Goal: Check status: Check status

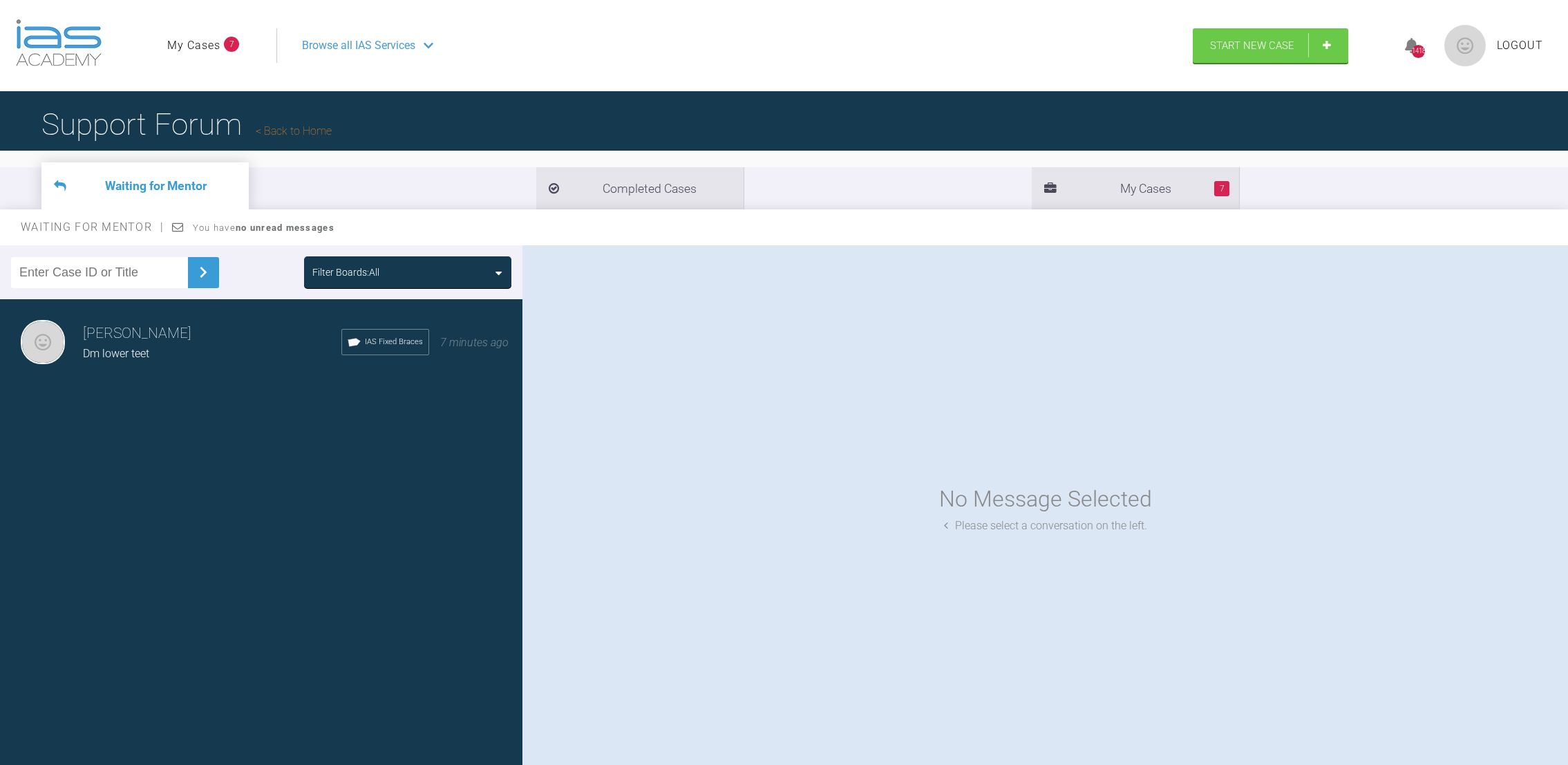
scroll to position [42, 0]
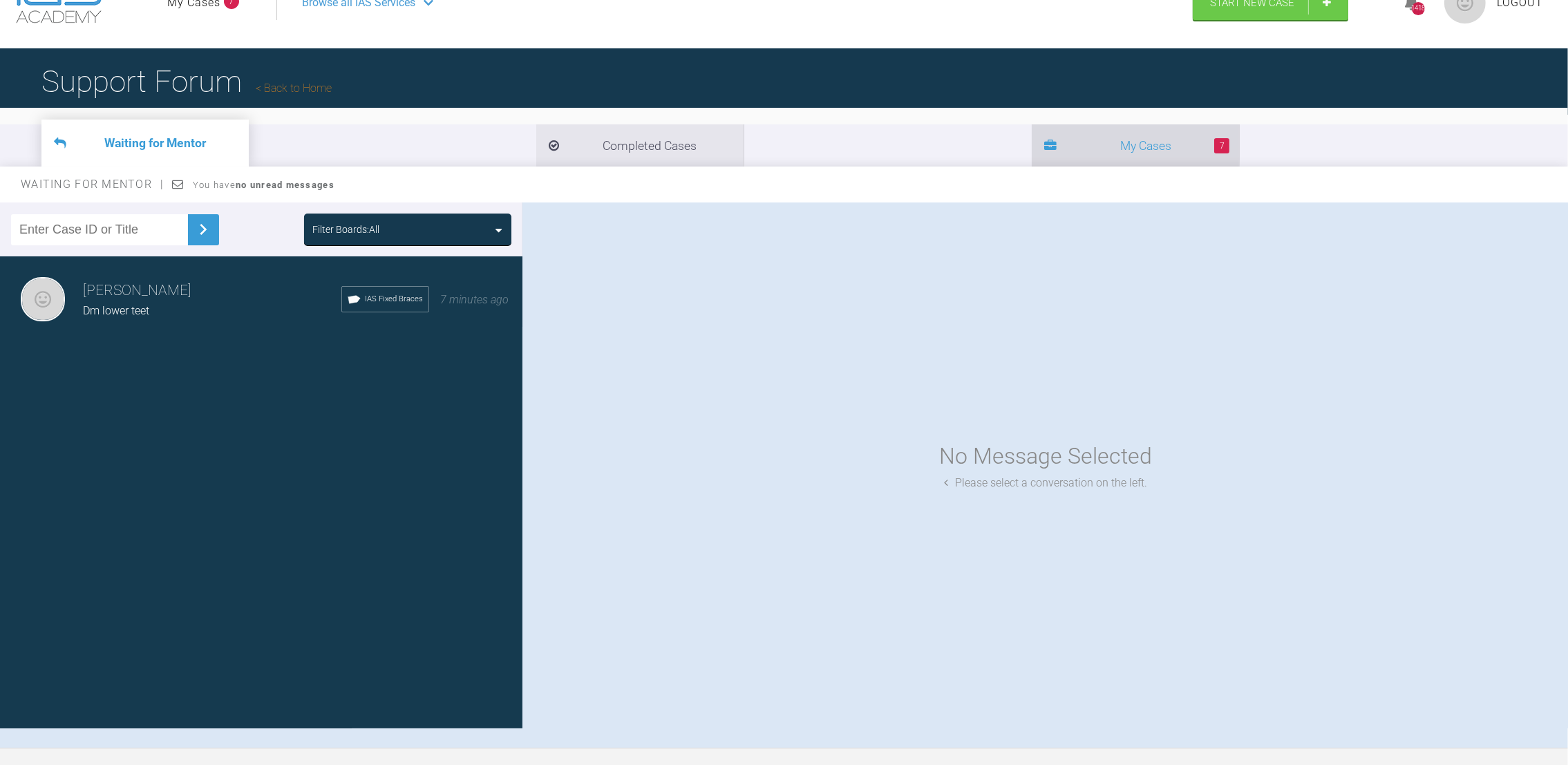
click at [1031, 150] on li "7 My Cases" at bounding box center [1135, 146] width 207 height 42
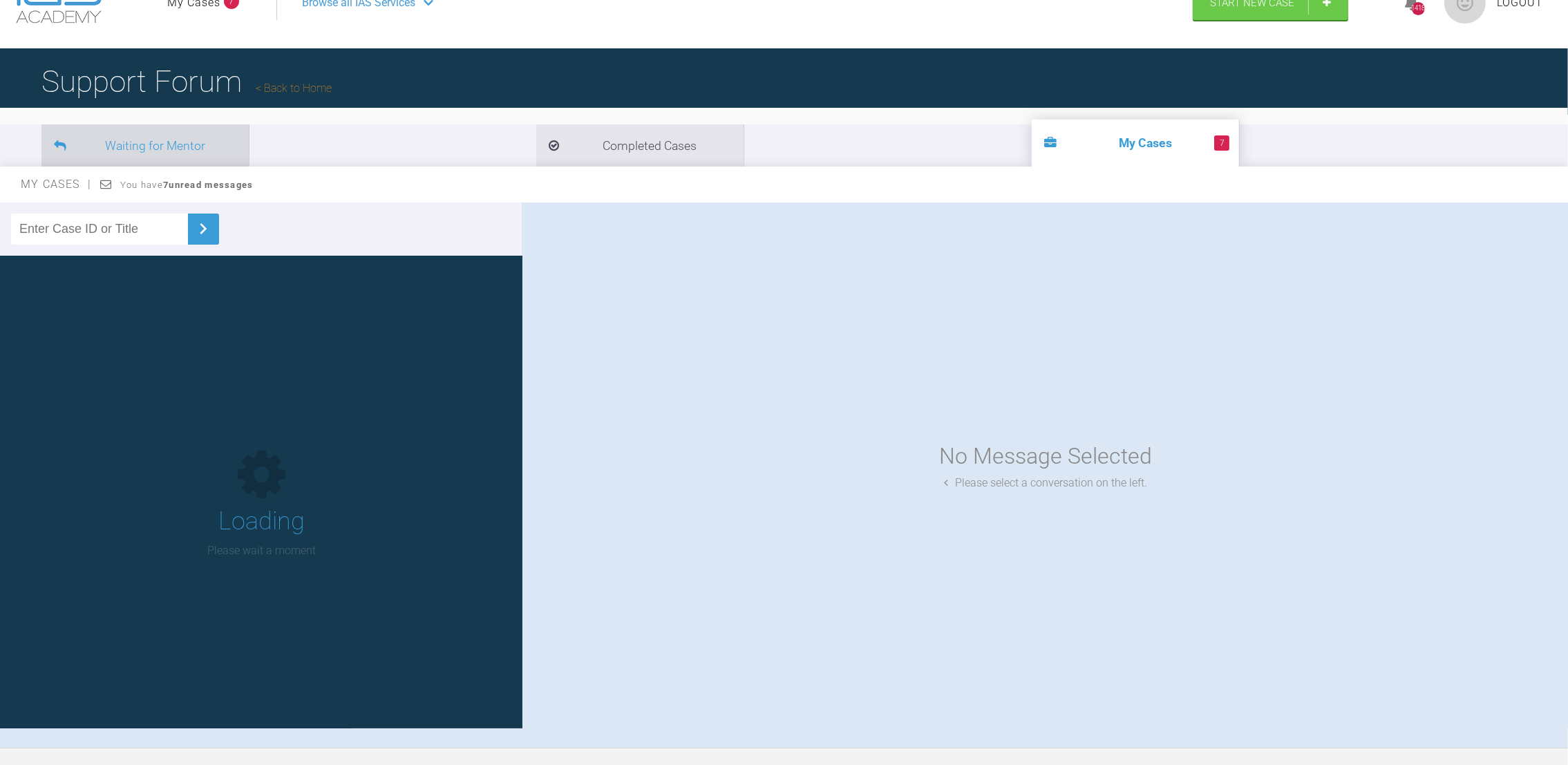
click at [117, 145] on li "Waiting for Mentor" at bounding box center [145, 146] width 207 height 42
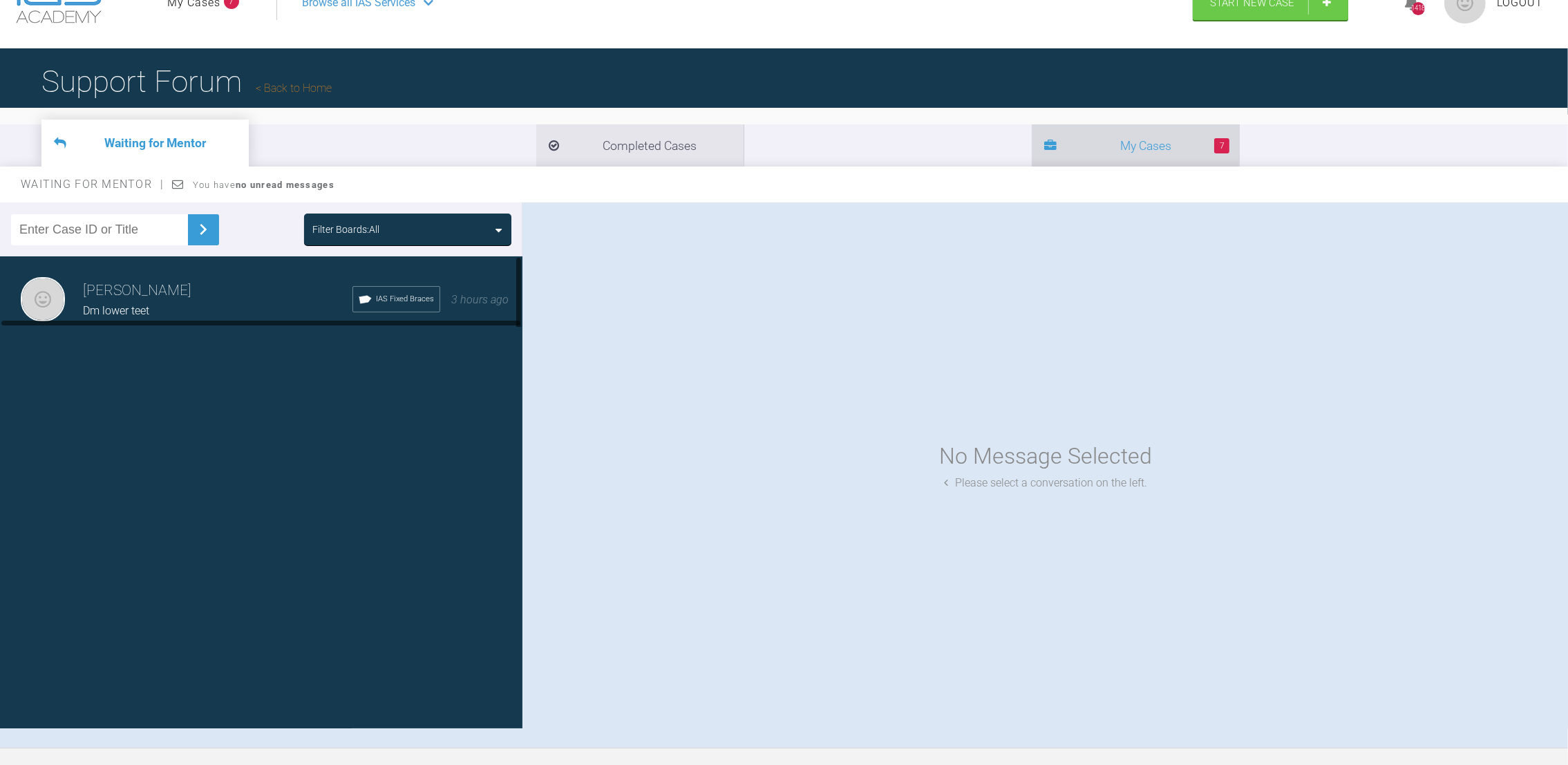
click at [1031, 144] on li "7 My Cases" at bounding box center [1135, 146] width 207 height 42
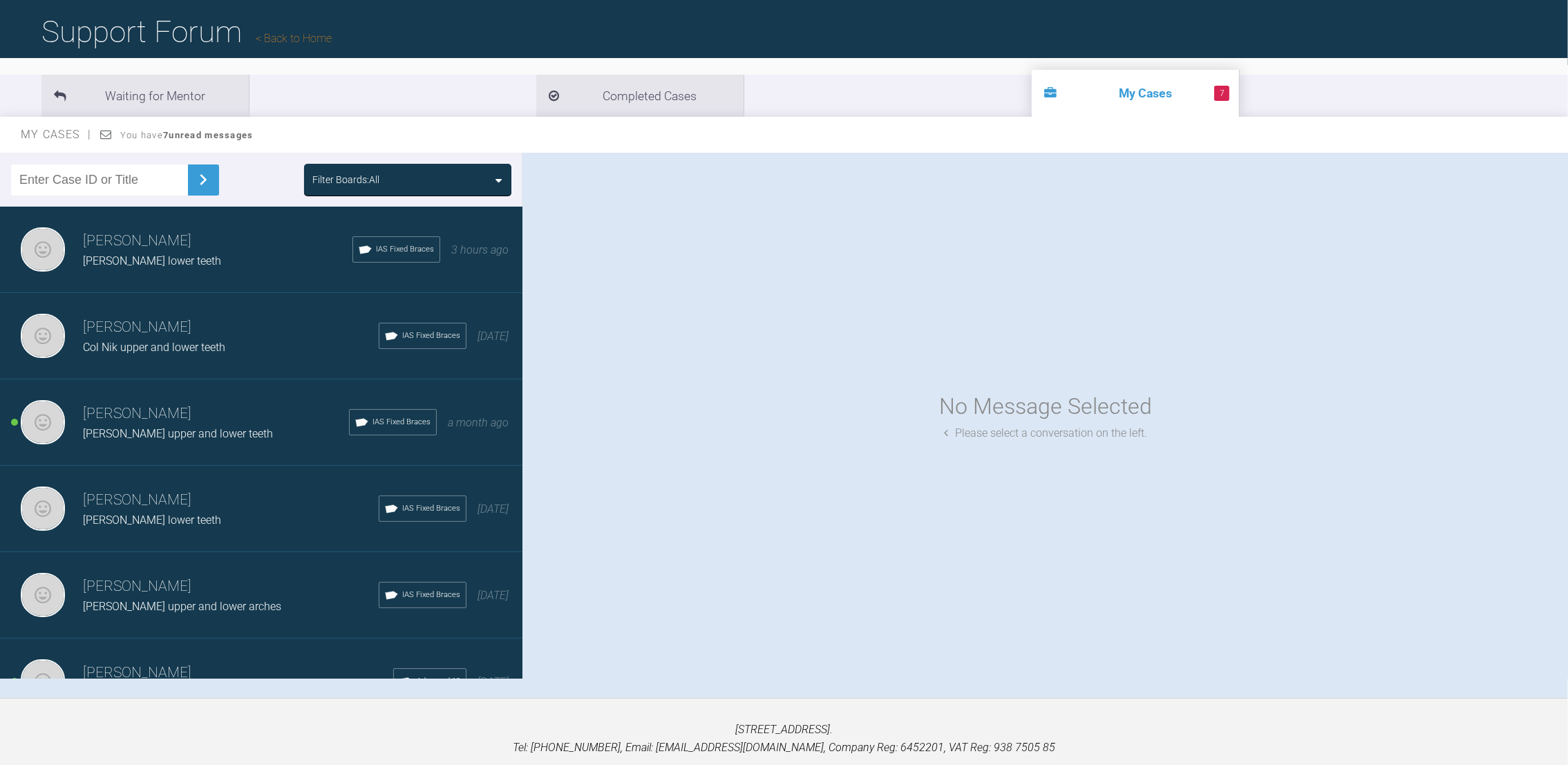
scroll to position [93, 0]
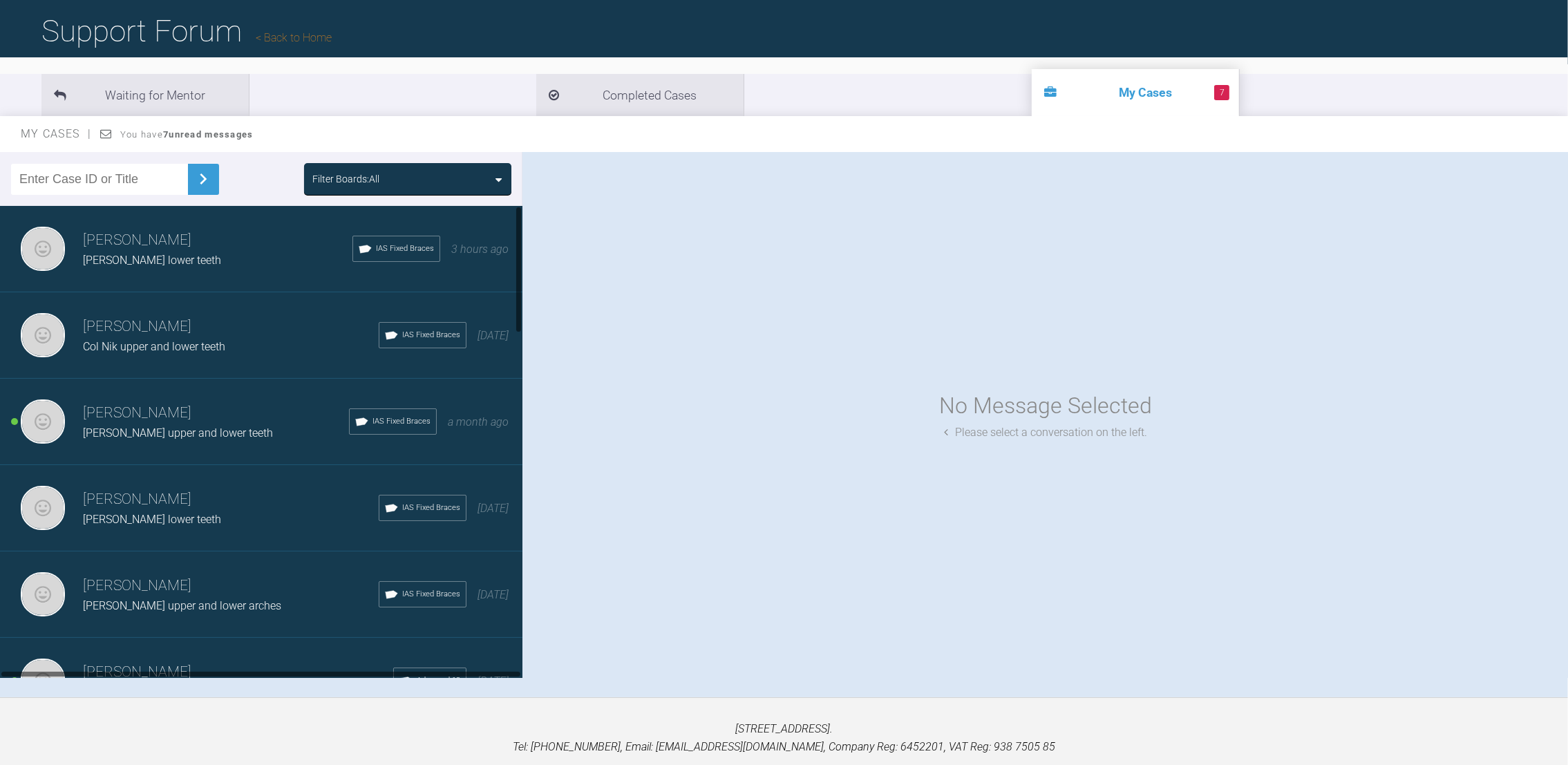
click at [176, 431] on span "[PERSON_NAME] upper and lower teeth" at bounding box center [178, 432] width 190 height 13
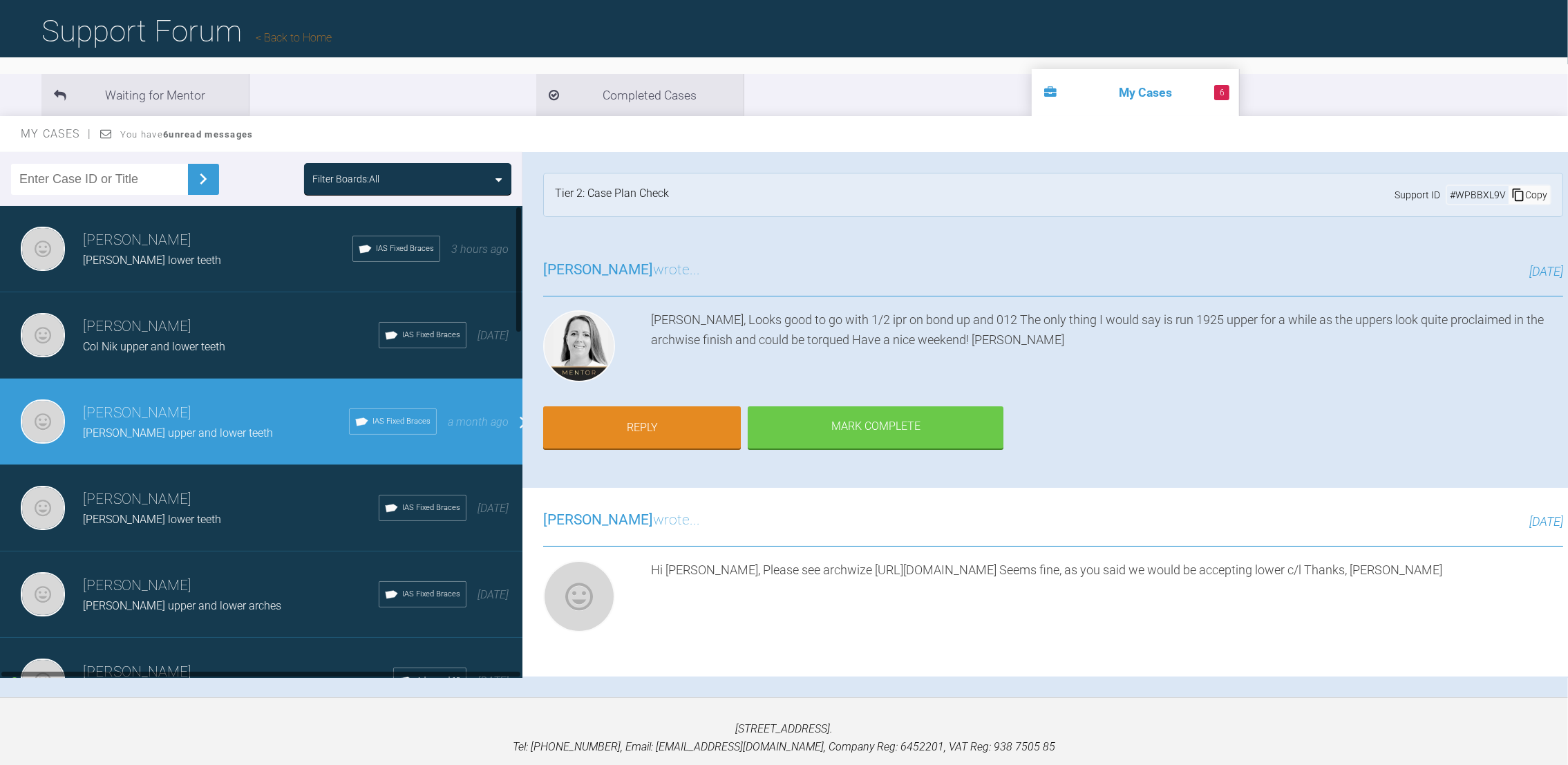
click at [209, 319] on h3 "[PERSON_NAME]" at bounding box center [231, 326] width 296 height 23
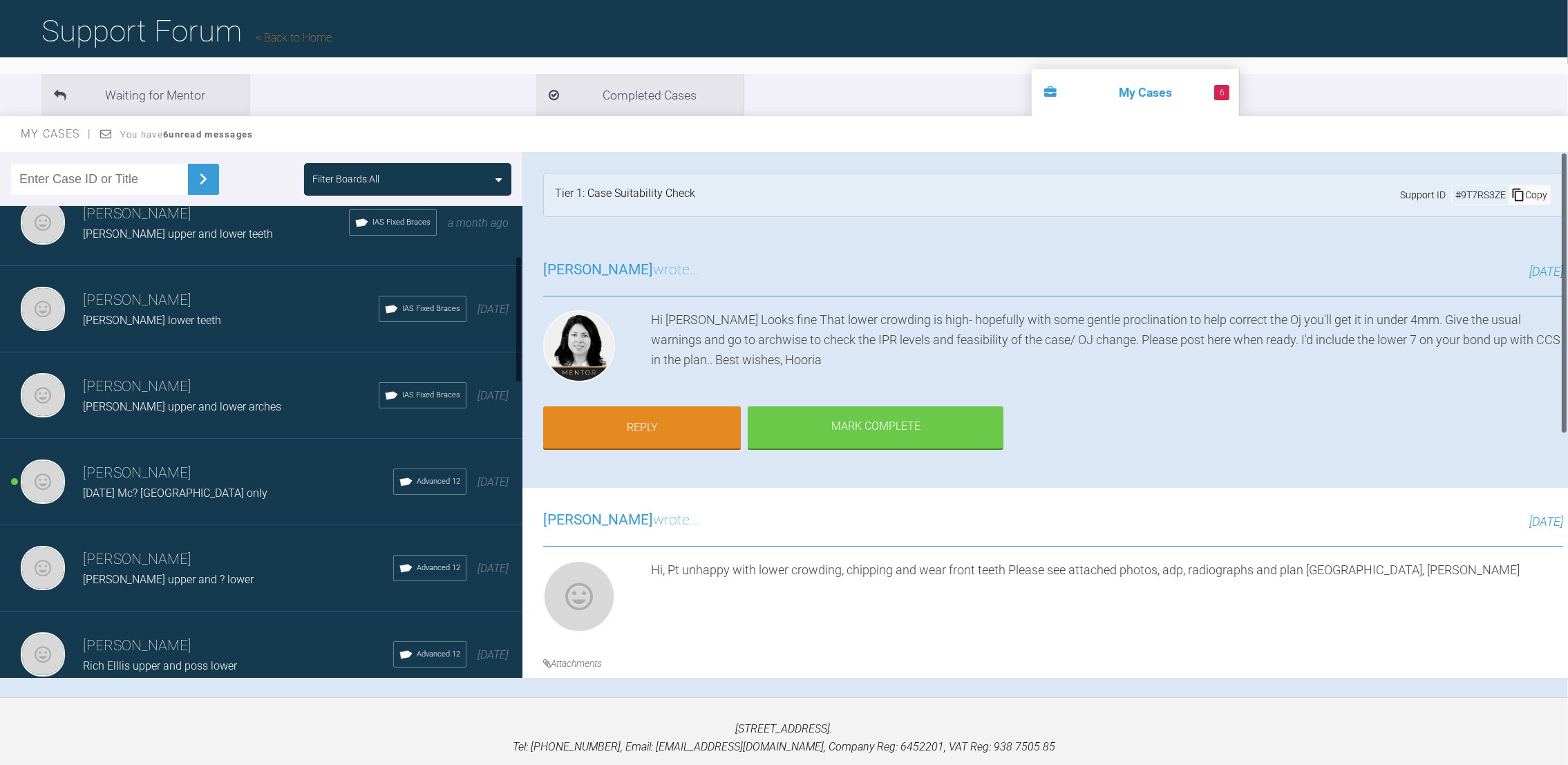
drag, startPoint x: 519, startPoint y: 318, endPoint x: 524, endPoint y: 370, distance: 52.2
click at [524, 370] on div "Filter Boards: All [PERSON_NAME] [PERSON_NAME] lower teeth IAS Fixed Braces 3 h…" at bounding box center [784, 425] width 1568 height 545
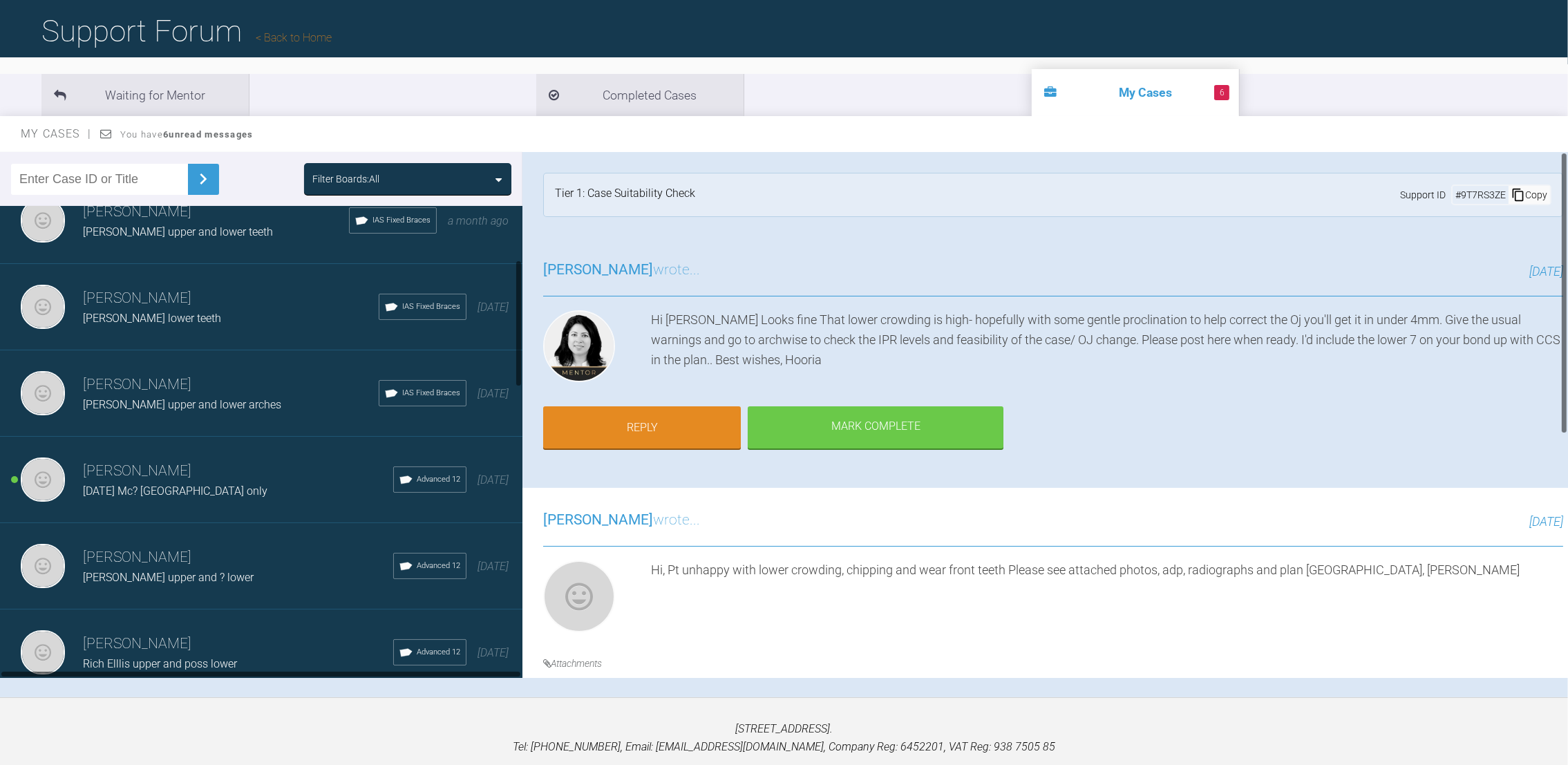
click at [171, 459] on h3 "[PERSON_NAME]" at bounding box center [238, 470] width 310 height 23
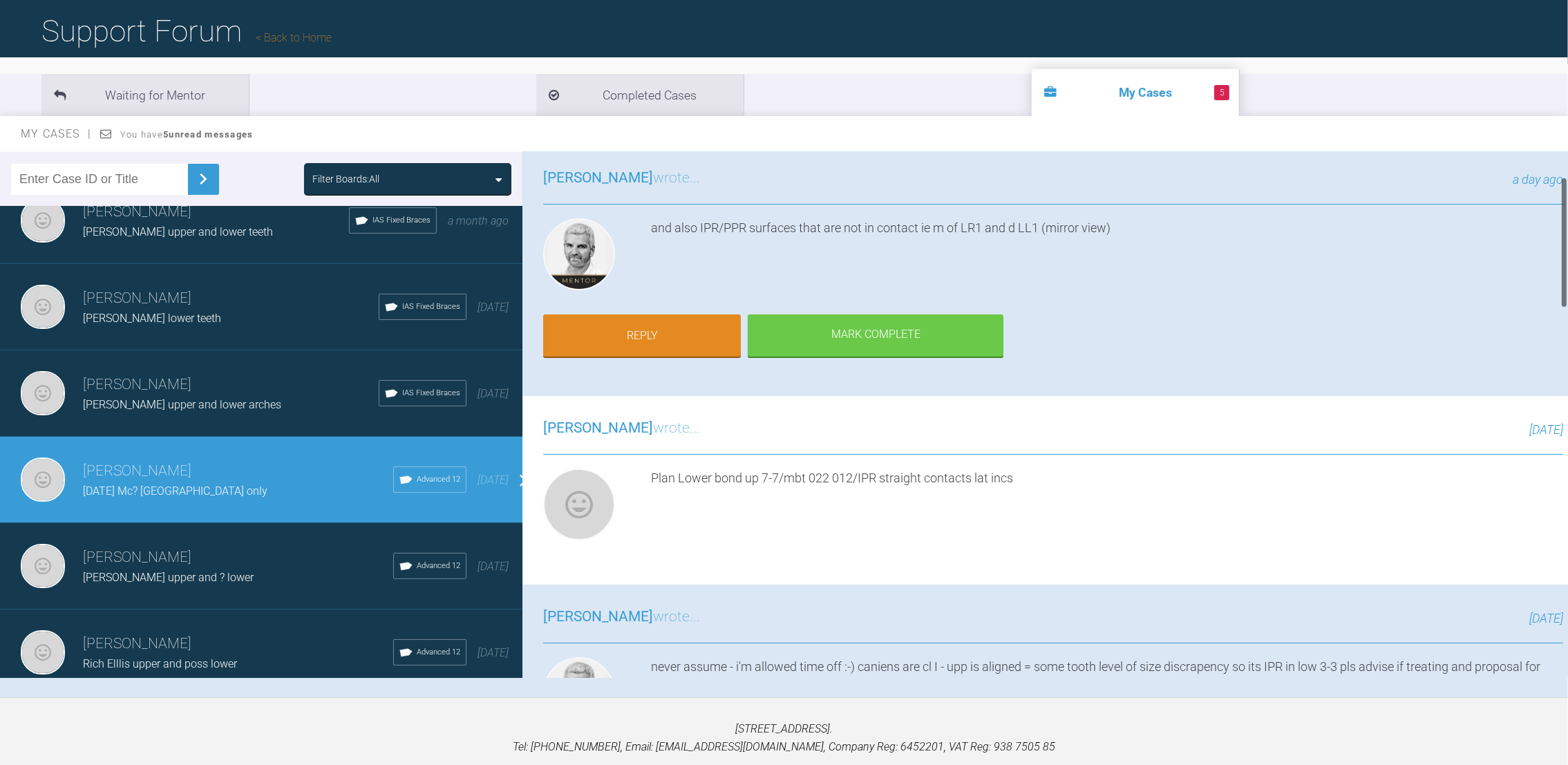
scroll to position [100, 0]
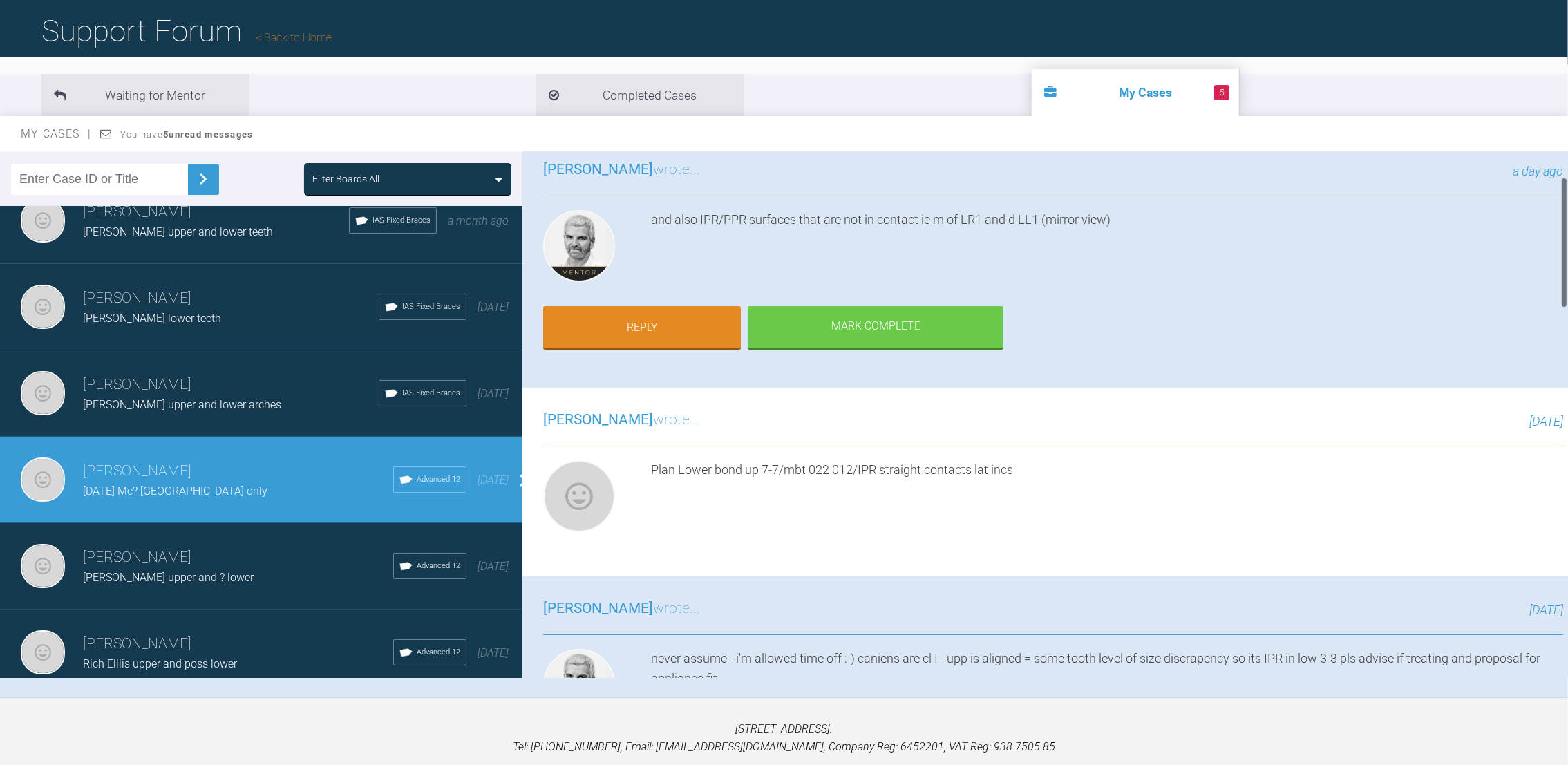
drag, startPoint x: 1561, startPoint y: 182, endPoint x: 1563, endPoint y: 207, distance: 25.1
click at [1563, 207] on div at bounding box center [1563, 242] width 5 height 131
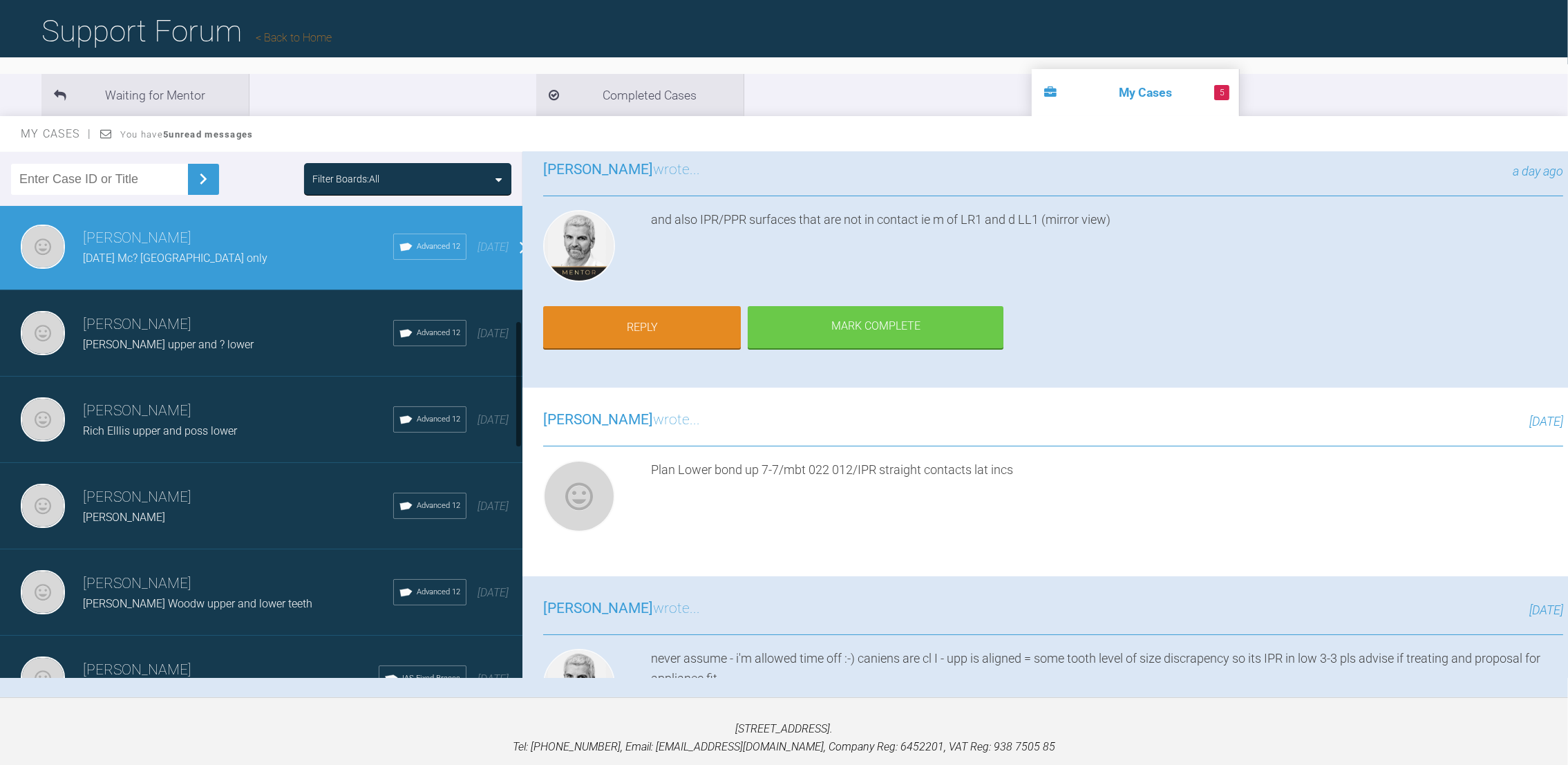
scroll to position [437, 0]
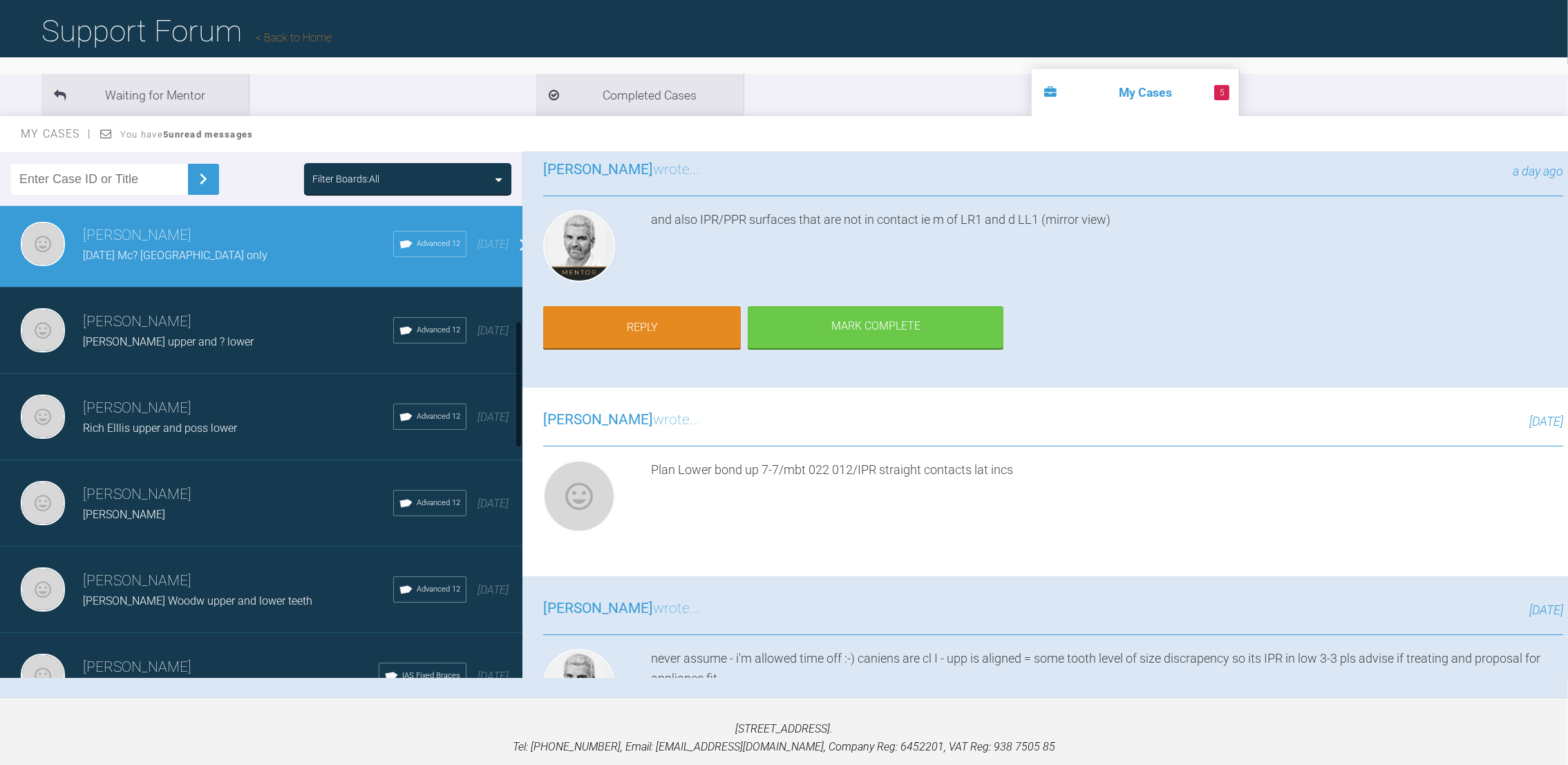
drag, startPoint x: 517, startPoint y: 336, endPoint x: 524, endPoint y: 399, distance: 63.4
click at [524, 399] on div "Filter Boards: All [PERSON_NAME] [PERSON_NAME] lower teeth IAS Fixed Braces 3 h…" at bounding box center [784, 425] width 1568 height 545
click at [172, 468] on div "[PERSON_NAME] [PERSON_NAME] Advanced 12 [DATE]" at bounding box center [269, 503] width 539 height 86
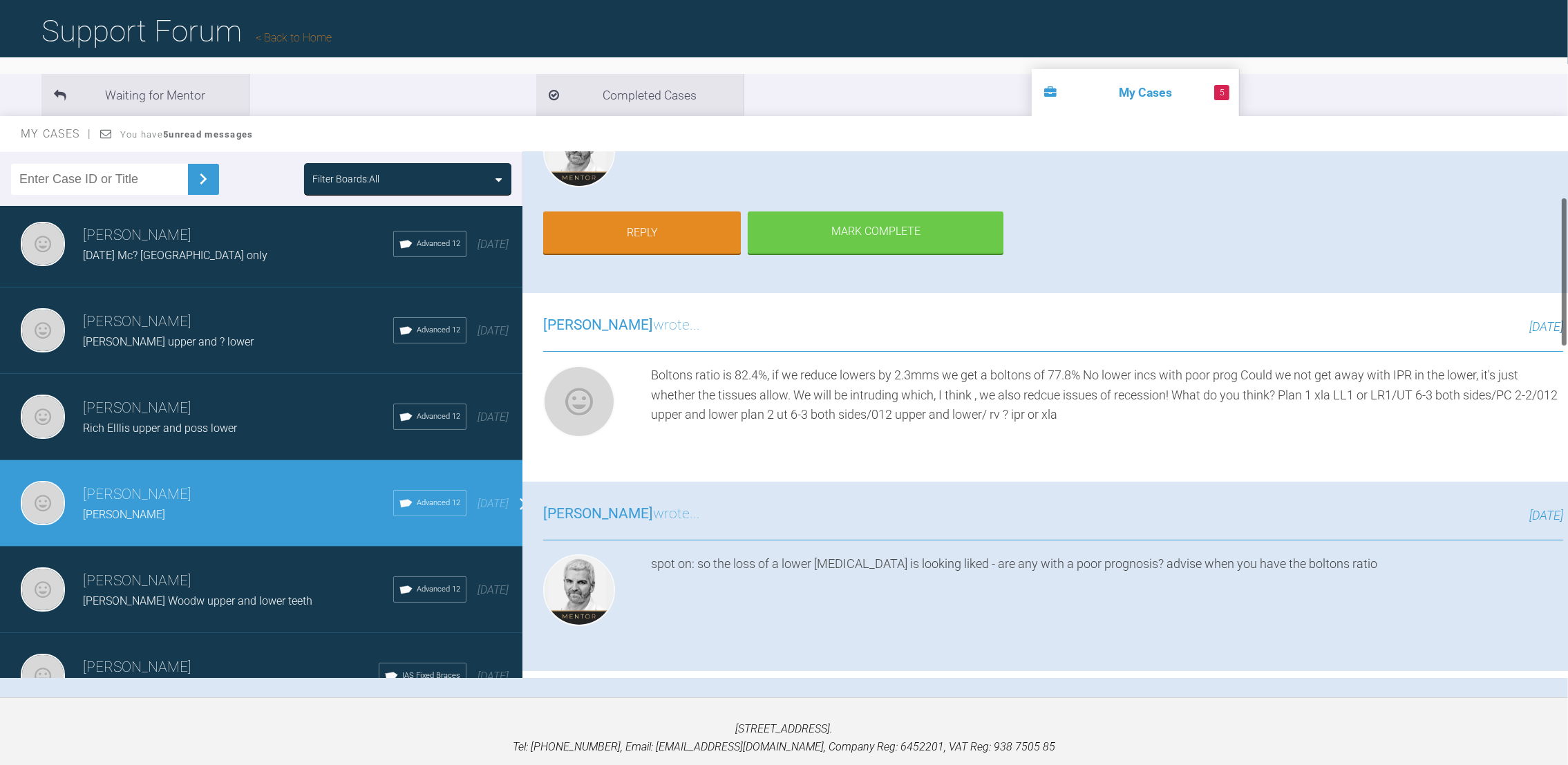
scroll to position [201, 0]
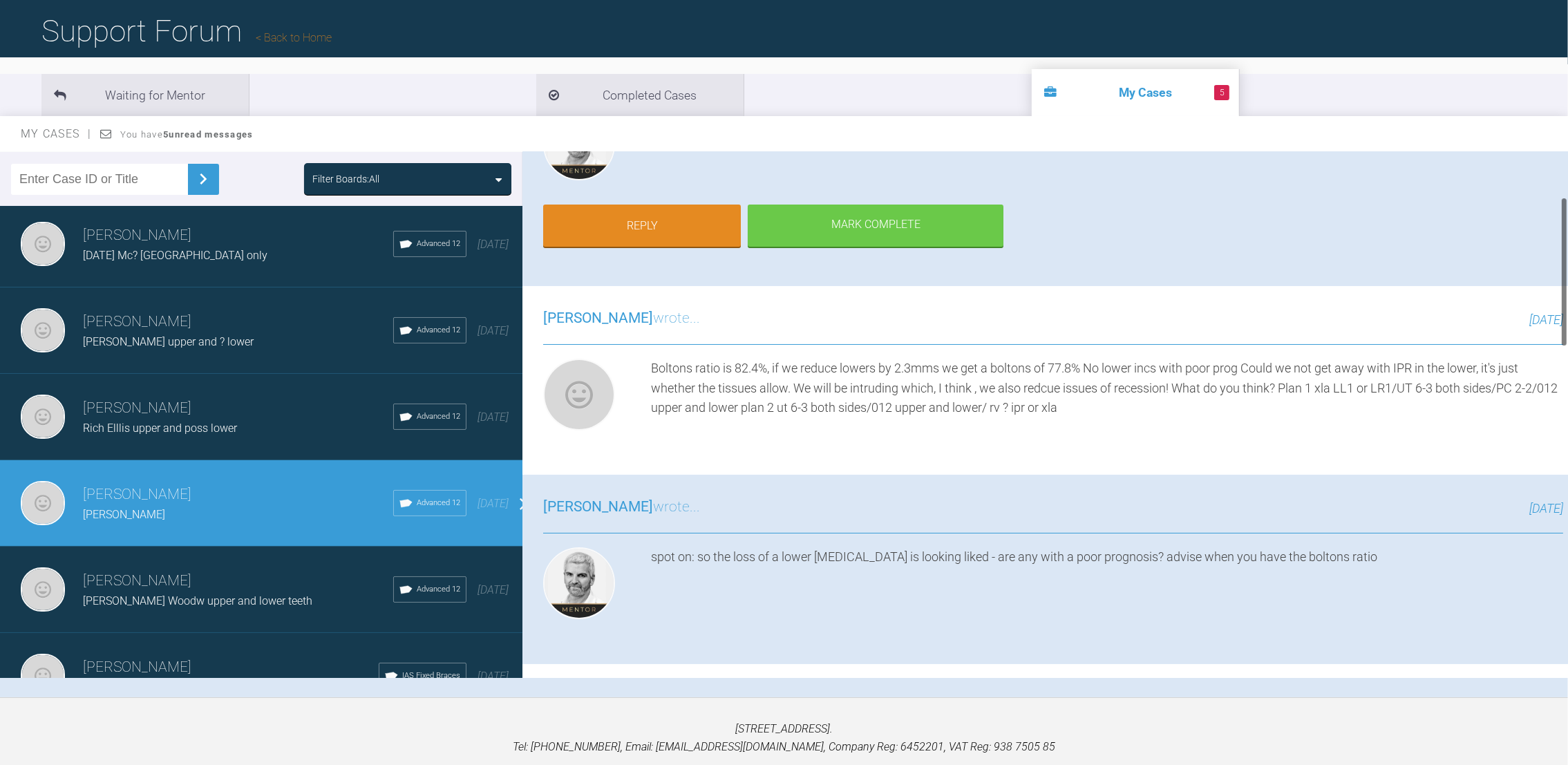
drag, startPoint x: 1562, startPoint y: 232, endPoint x: 1562, endPoint y: 261, distance: 29.0
click at [1562, 261] on div at bounding box center [1563, 272] width 5 height 150
click at [261, 577] on h3 "[PERSON_NAME]" at bounding box center [238, 580] width 310 height 23
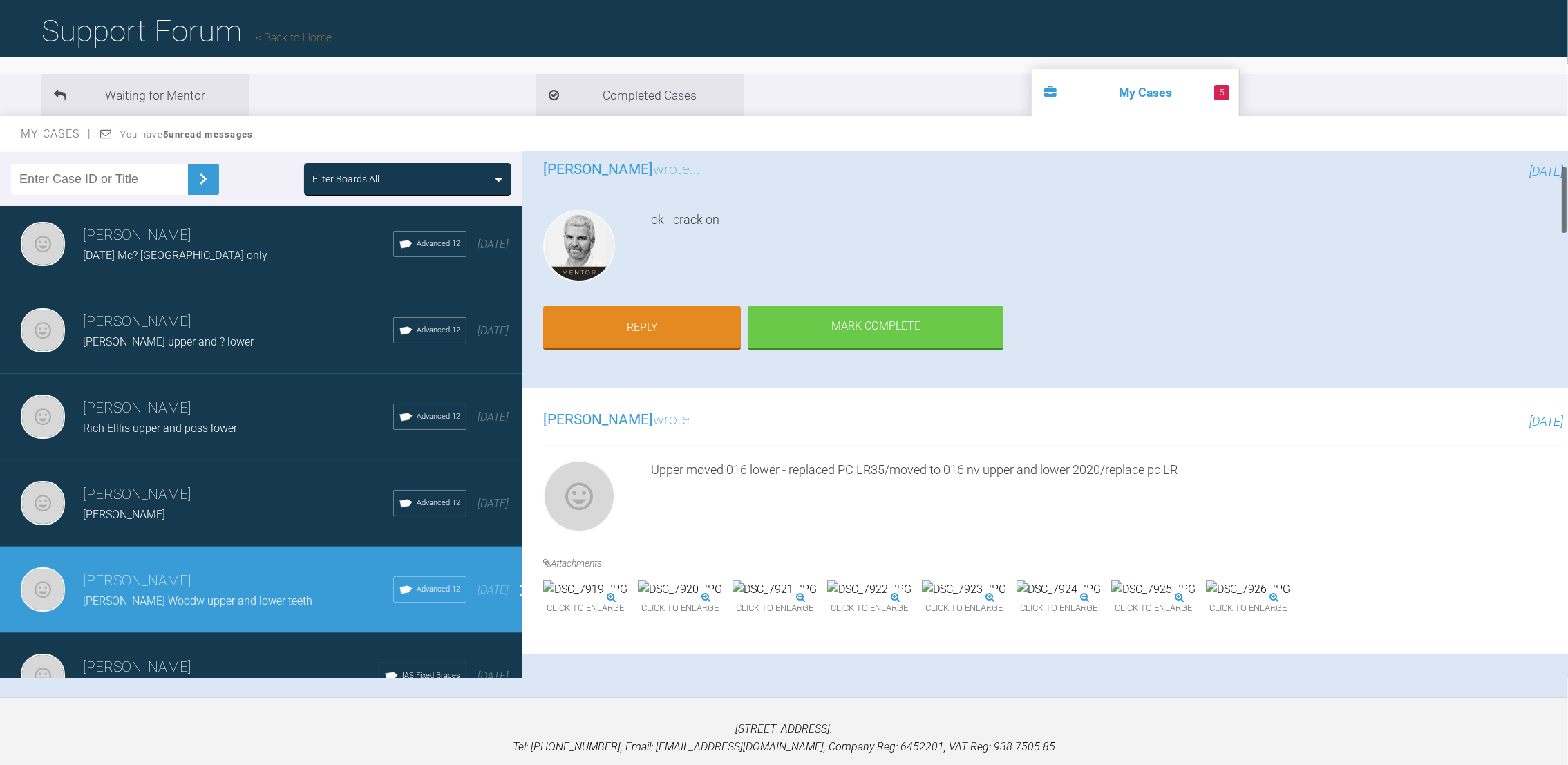
scroll to position [0, 0]
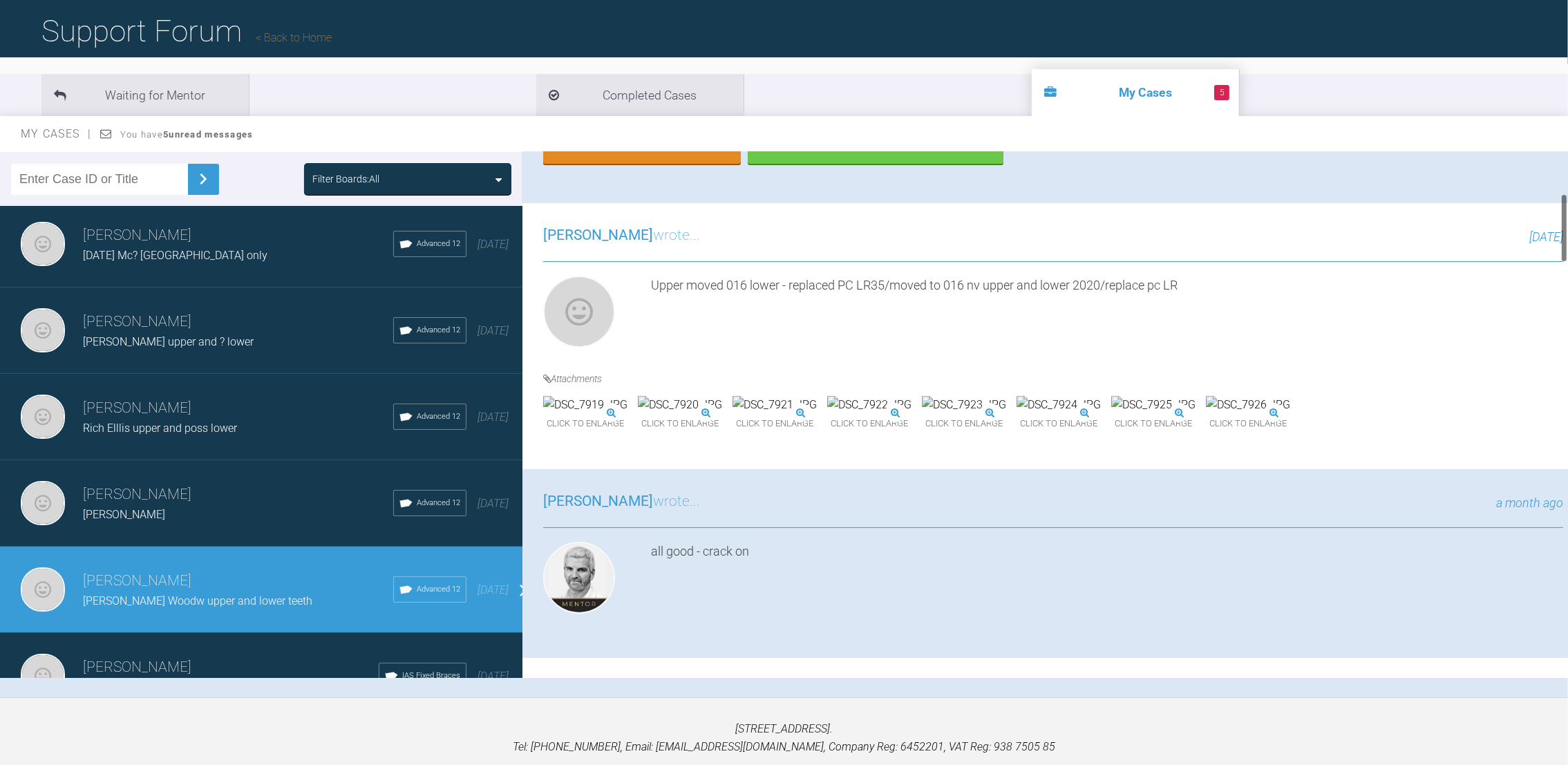
drag, startPoint x: 1563, startPoint y: 212, endPoint x: 1563, endPoint y: 229, distance: 17.0
click at [1563, 229] on div at bounding box center [1563, 227] width 5 height 69
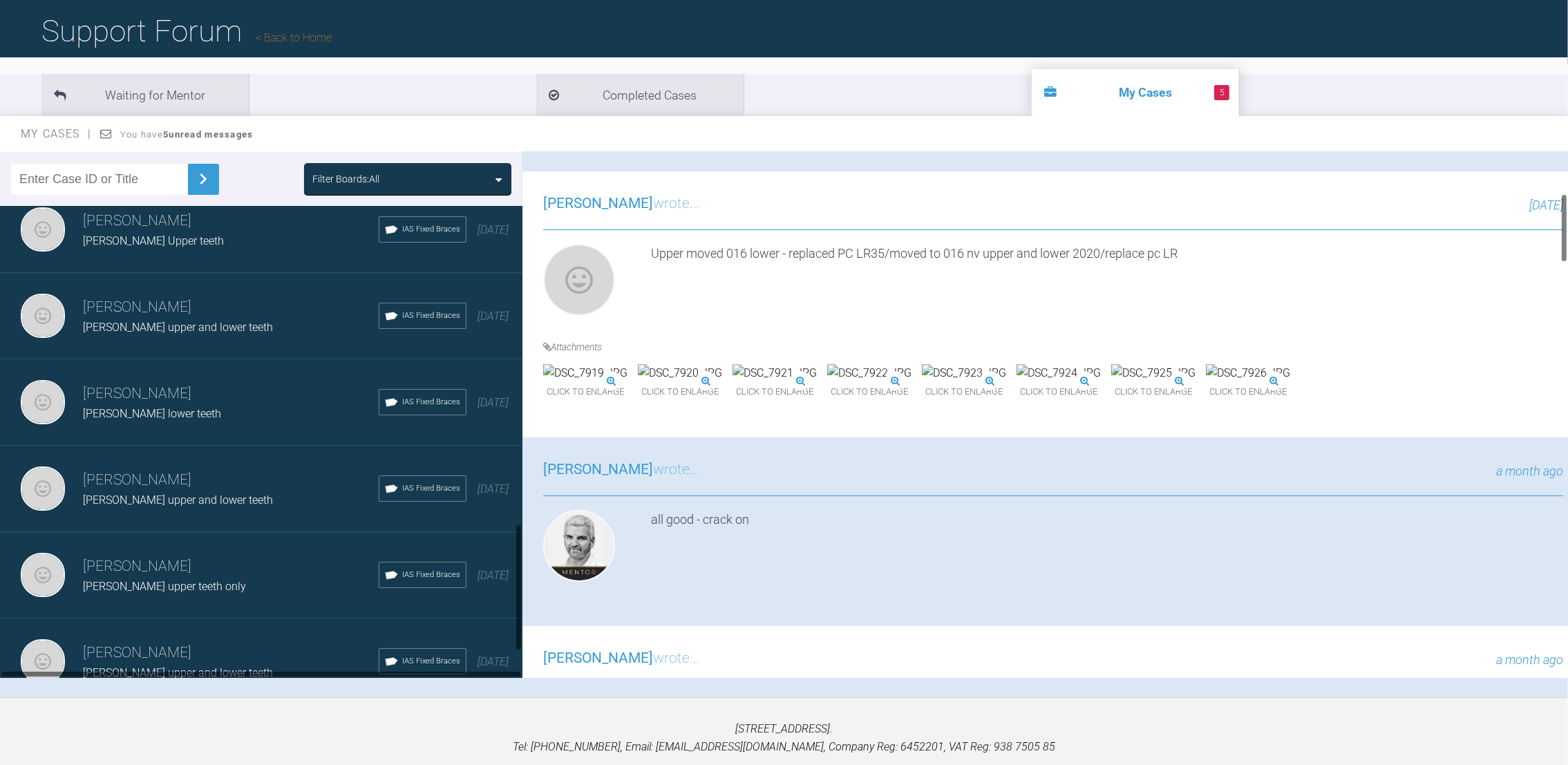
scroll to position [1278, 0]
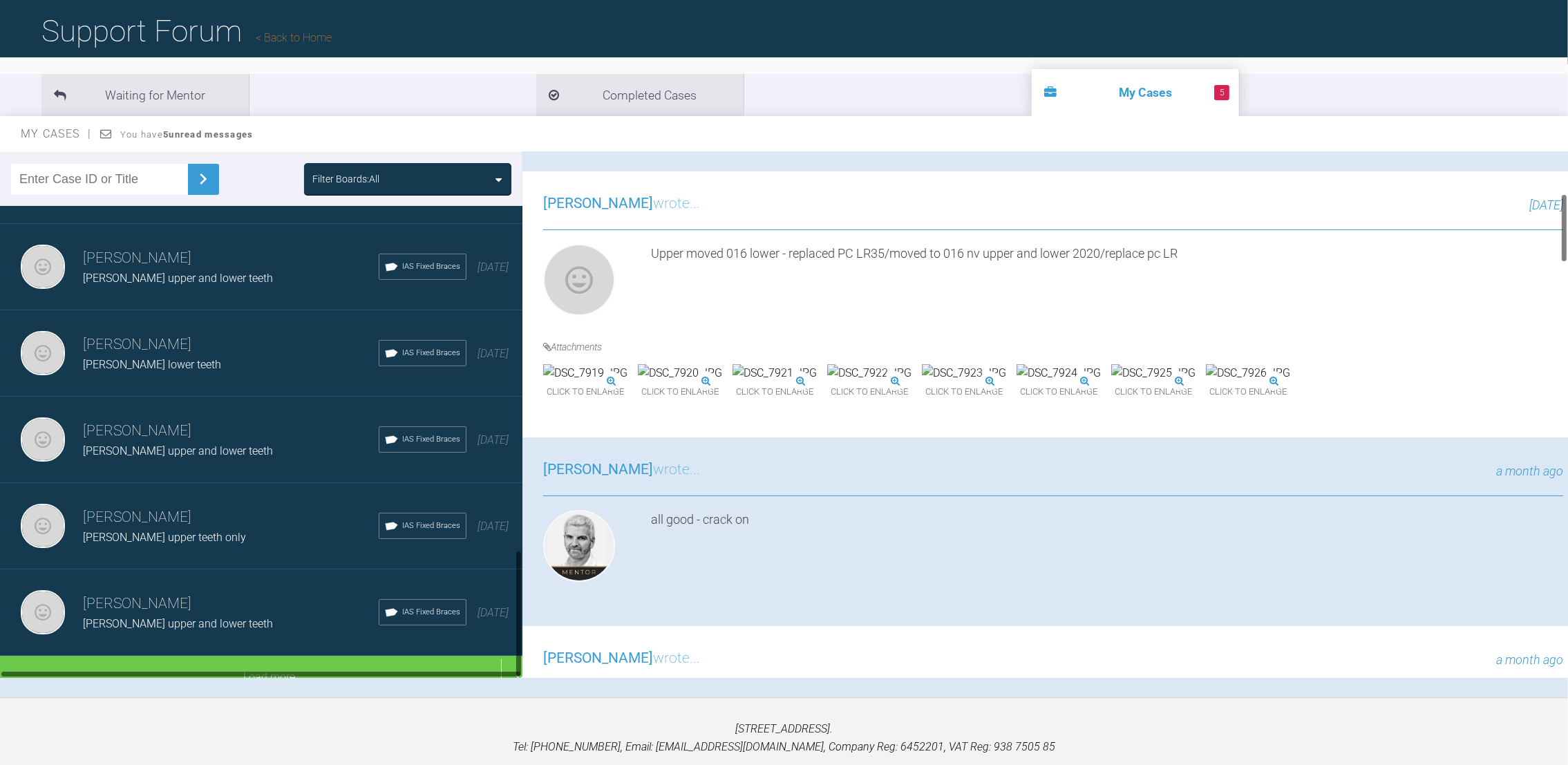
drag, startPoint x: 517, startPoint y: 377, endPoint x: 536, endPoint y: 628, distance: 251.7
click at [536, 628] on div "Filter Boards: All [PERSON_NAME] [PERSON_NAME] lower teeth IAS Fixed Braces 3 h…" at bounding box center [784, 425] width 1568 height 545
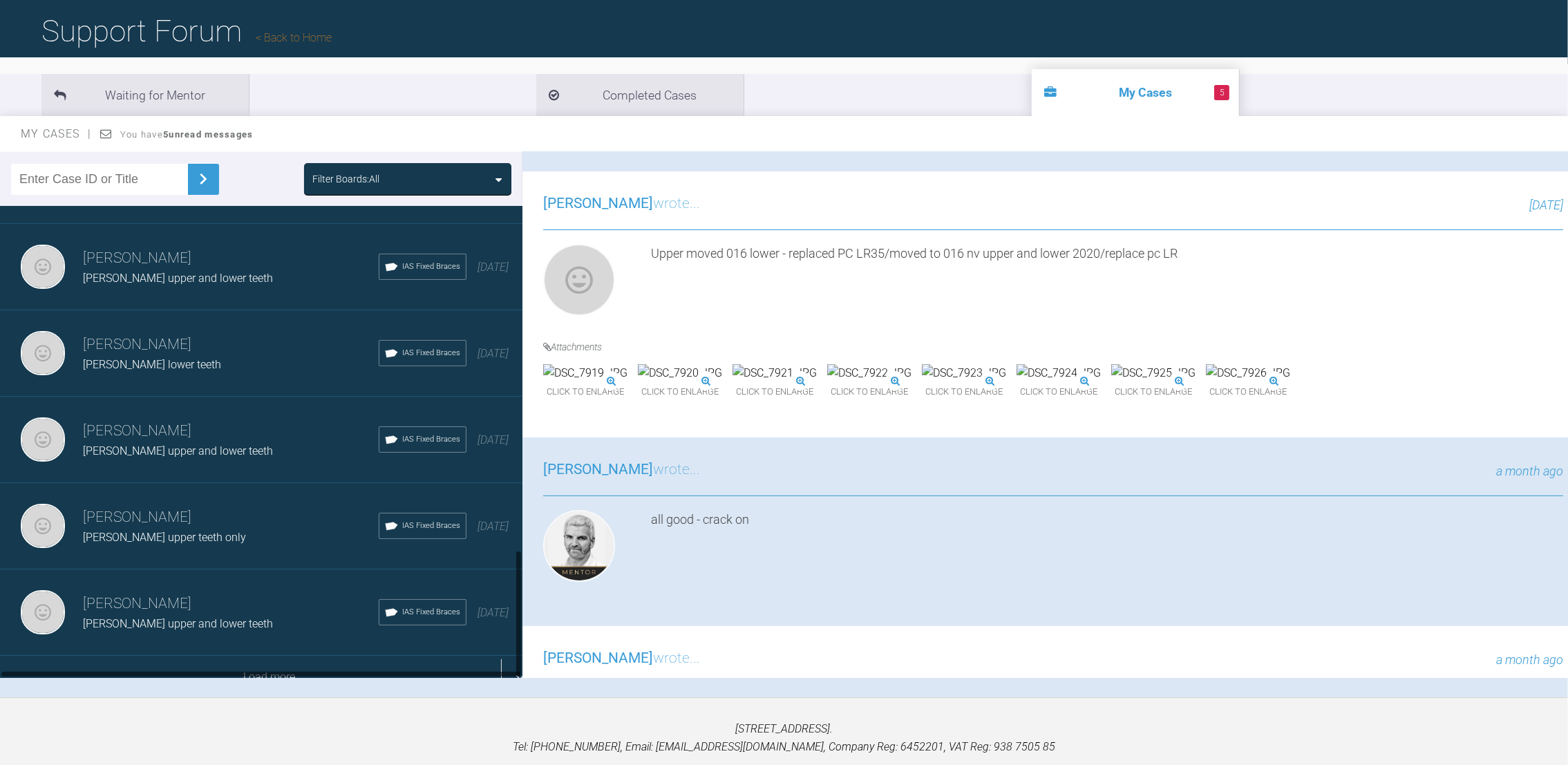
click at [298, 656] on div "Load more" at bounding box center [269, 677] width 539 height 42
click at [206, 592] on h3 "[PERSON_NAME]" at bounding box center [231, 603] width 296 height 23
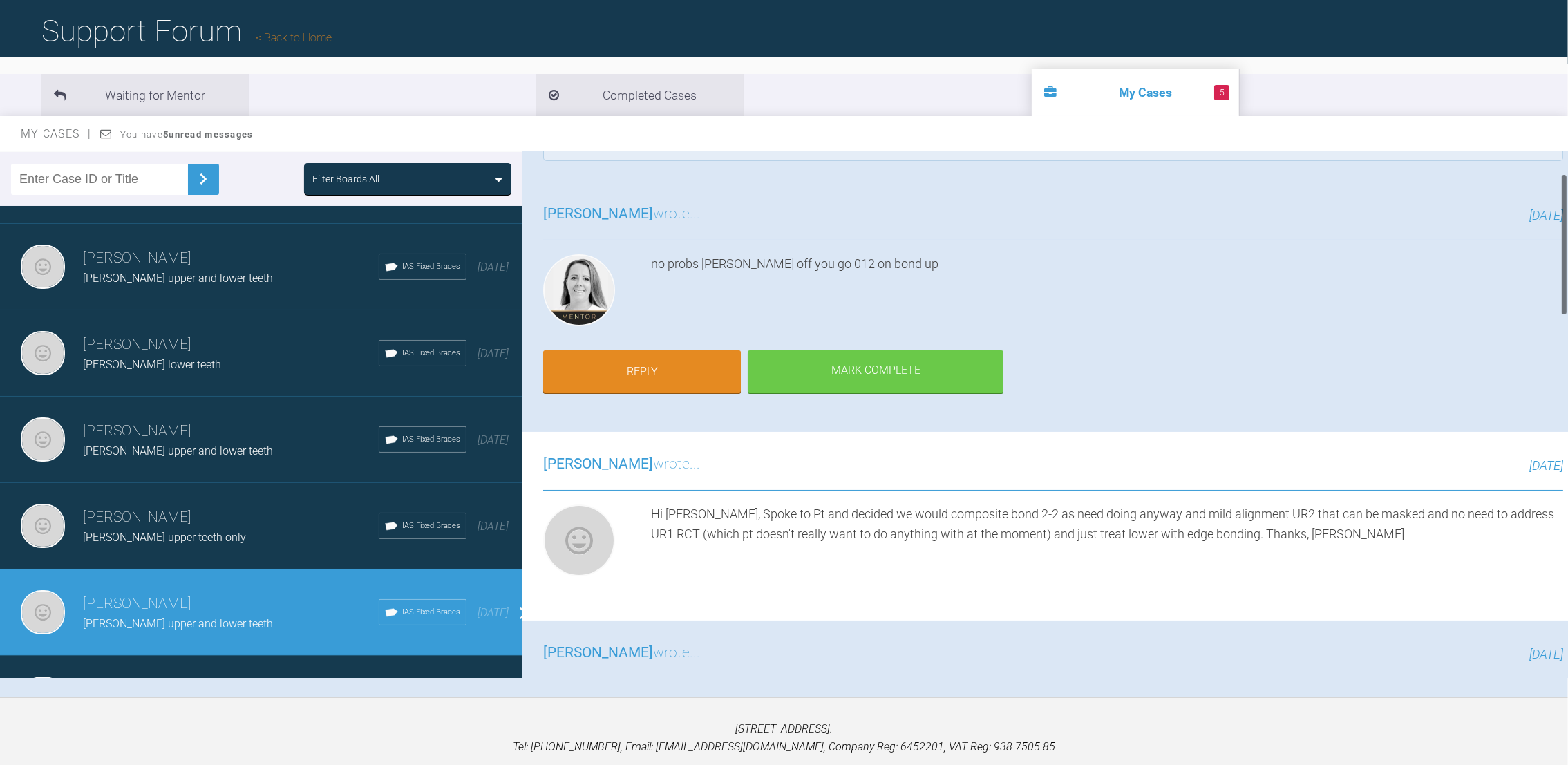
scroll to position [0, 0]
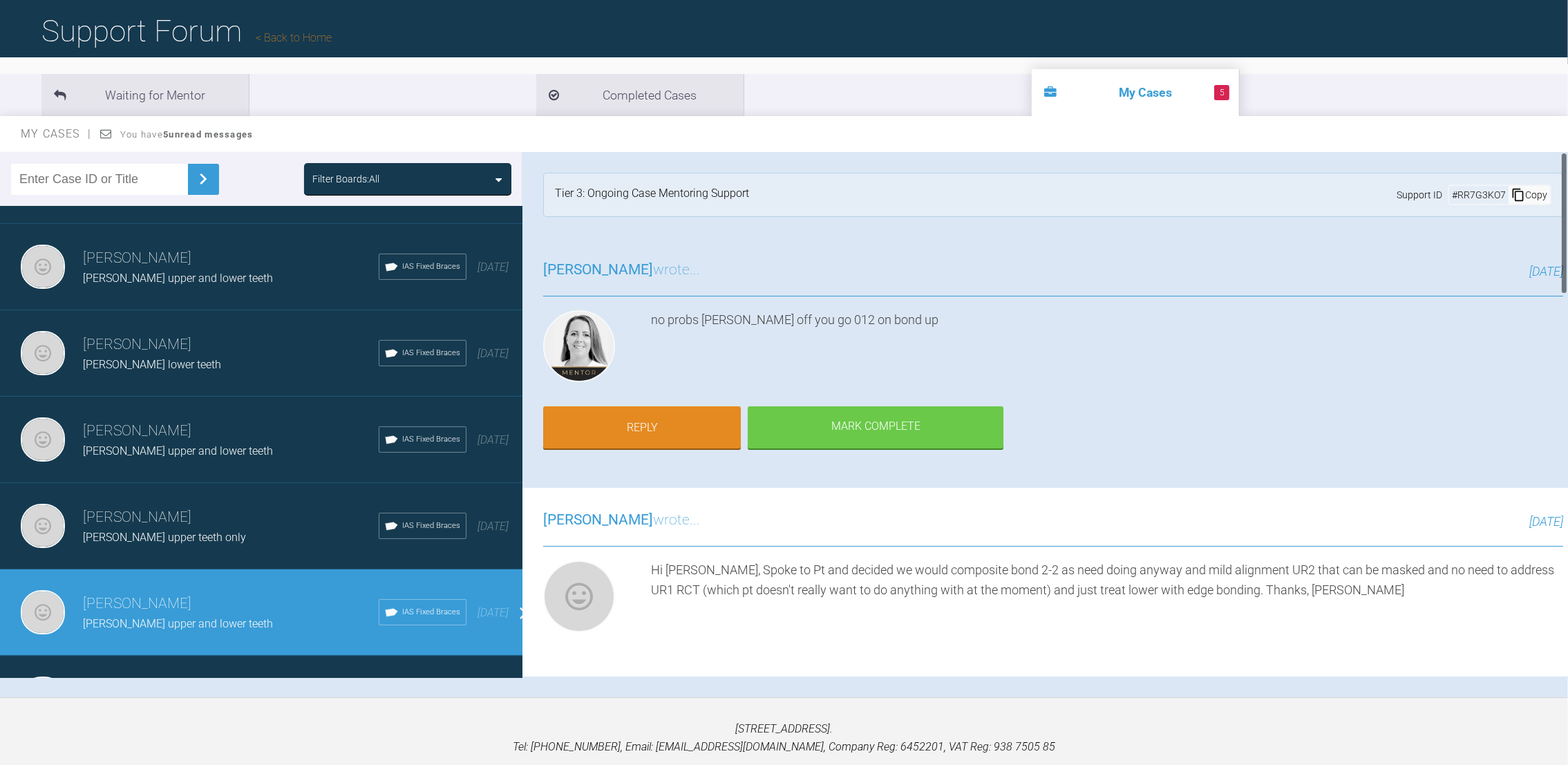
drag, startPoint x: 1562, startPoint y: 273, endPoint x: 1565, endPoint y: 166, distance: 107.0
click at [1565, 166] on div at bounding box center [1563, 224] width 5 height 142
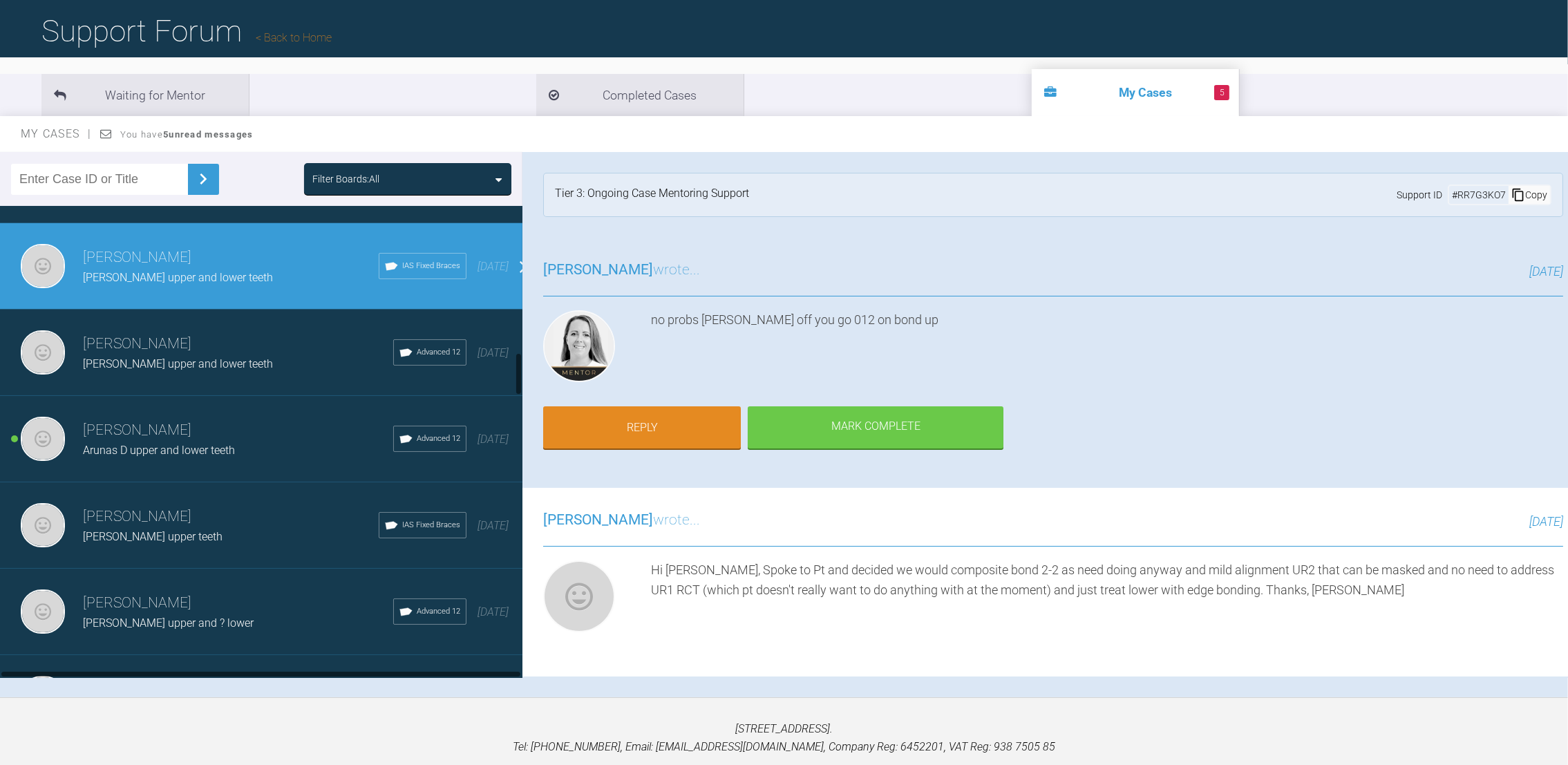
drag, startPoint x: 517, startPoint y: 332, endPoint x: 517, endPoint y: 366, distance: 34.0
click at [517, 366] on div at bounding box center [518, 373] width 5 height 42
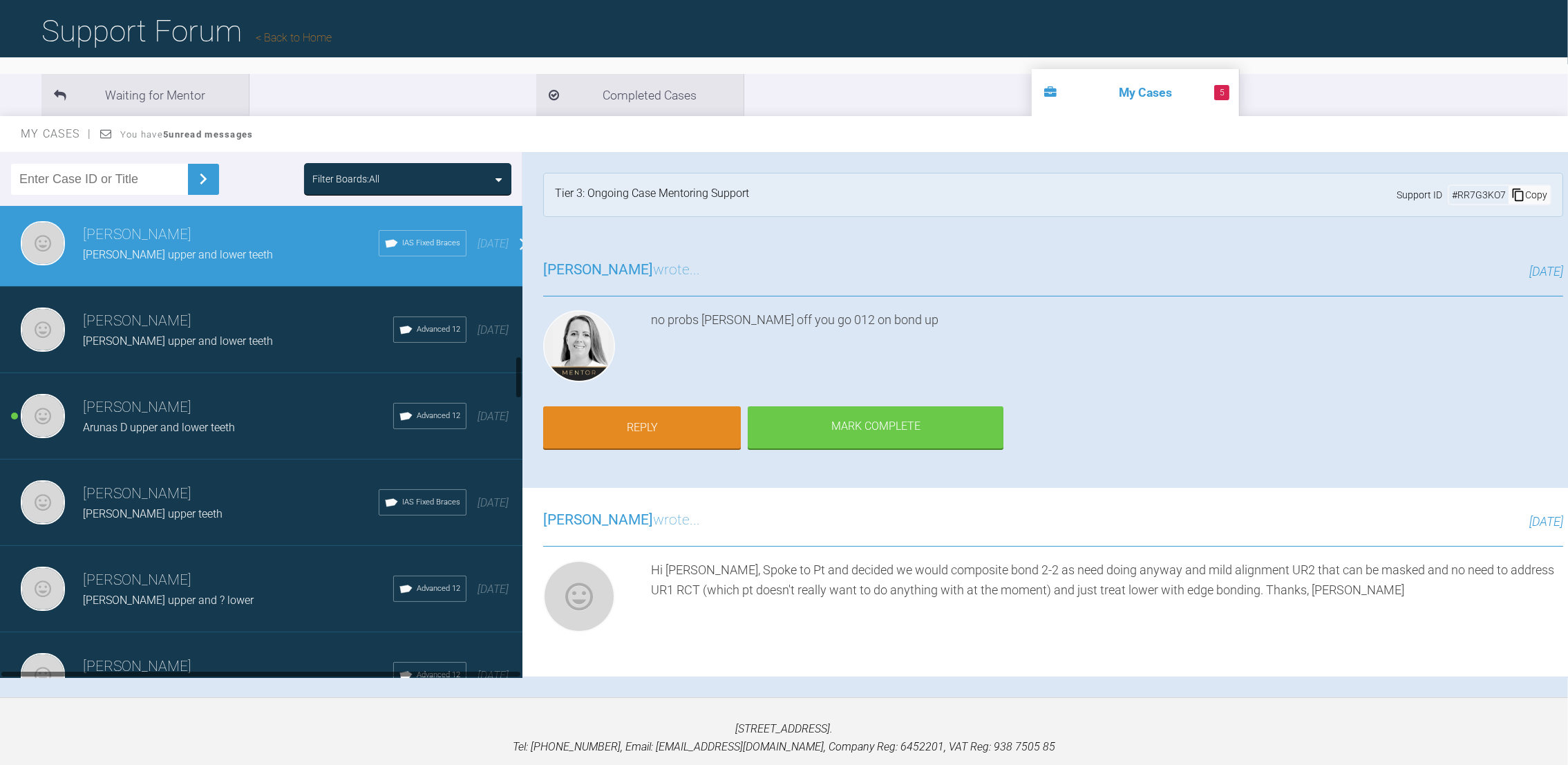
click at [174, 420] on span "Arunas D upper and lower teeth" at bounding box center [159, 427] width 152 height 13
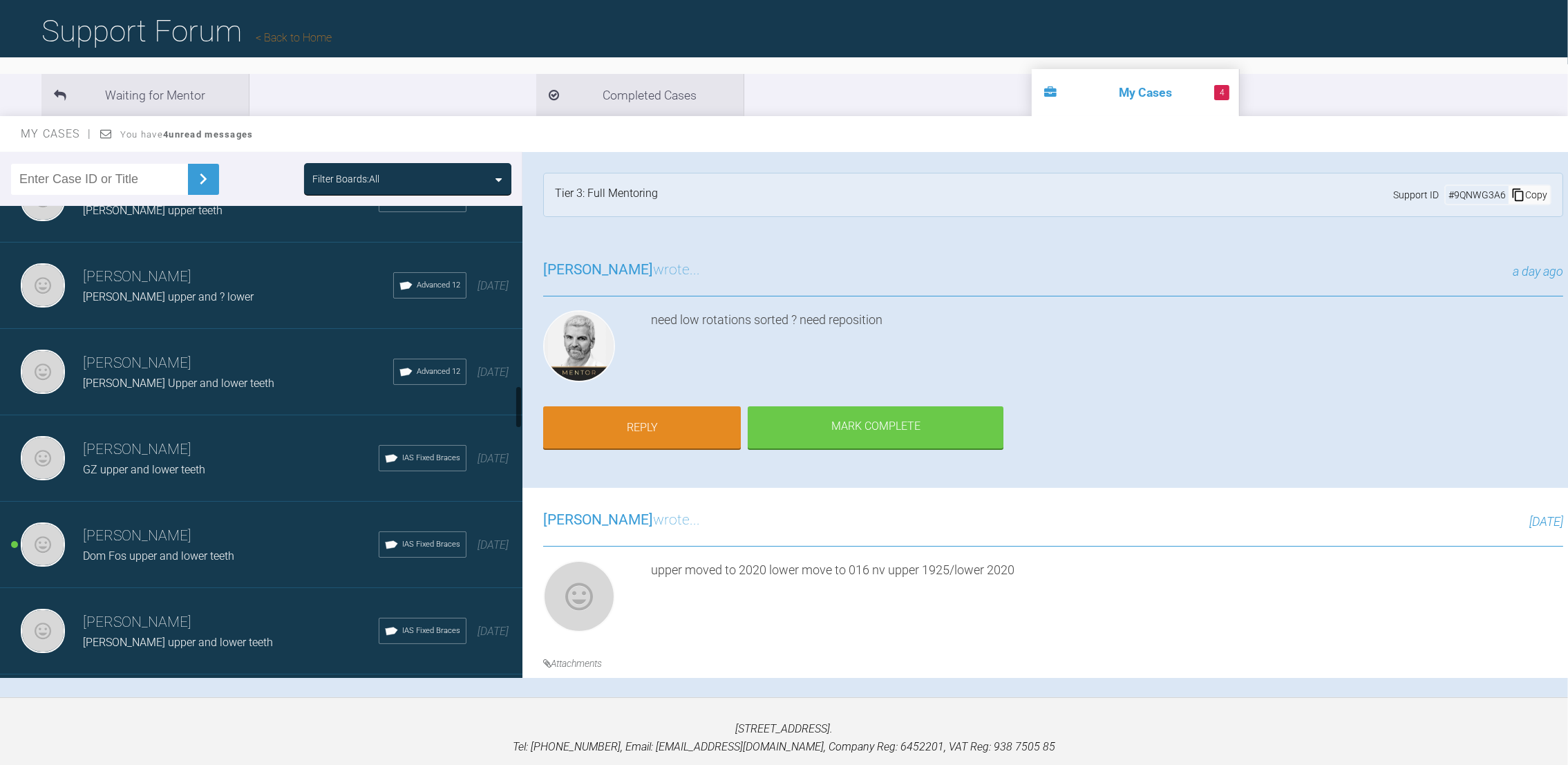
scroll to position [2010, 0]
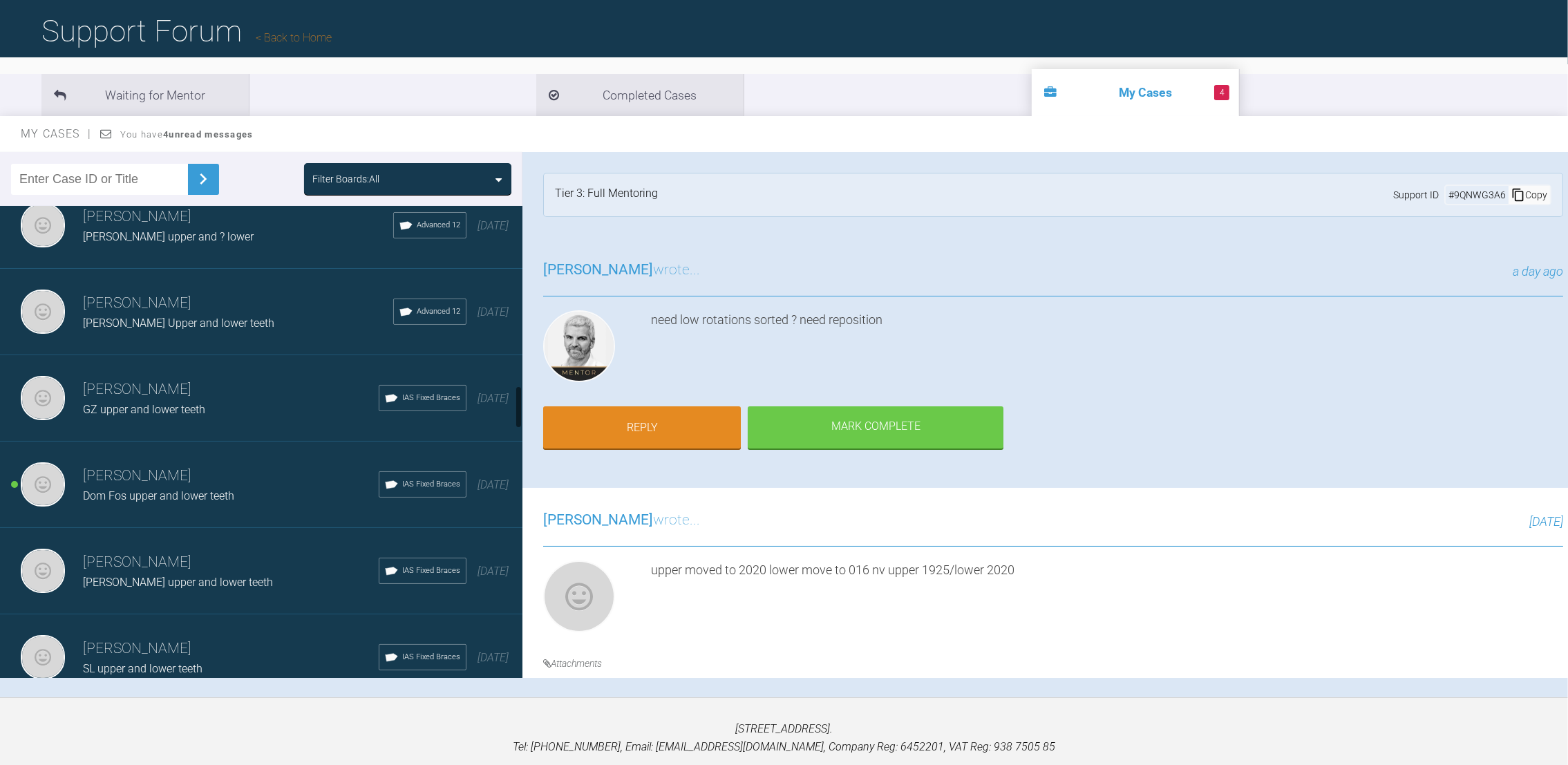
drag, startPoint x: 519, startPoint y: 370, endPoint x: 523, endPoint y: 404, distance: 34.2
click at [523, 404] on div "Filter Boards: All [PERSON_NAME] [PERSON_NAME] lower teeth IAS Fixed Braces 3 h…" at bounding box center [784, 425] width 1568 height 545
click at [248, 487] on div "Dom Fos upper and lower teeth" at bounding box center [231, 495] width 296 height 18
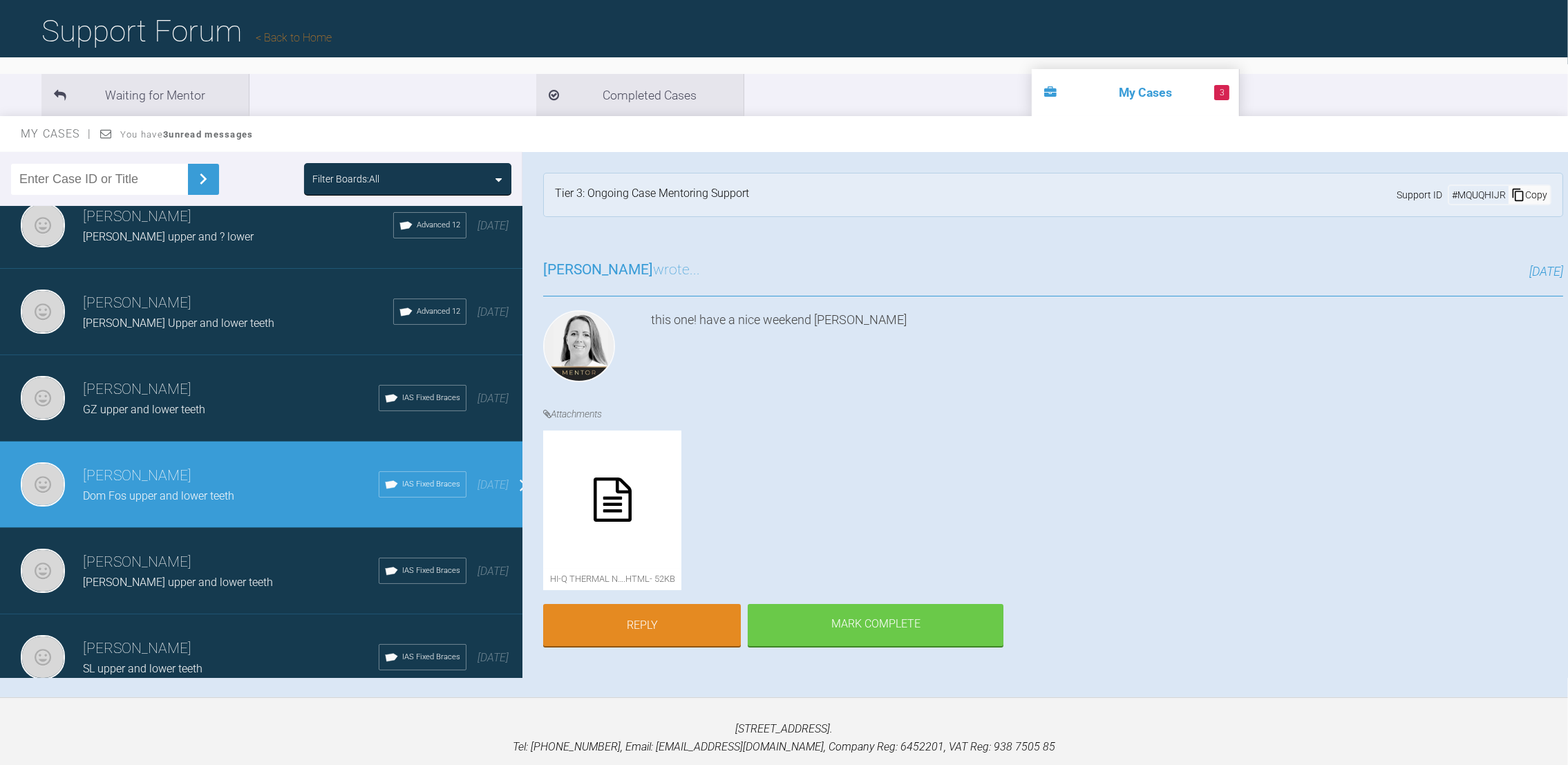
click at [582, 525] on div at bounding box center [613, 500] width 139 height 139
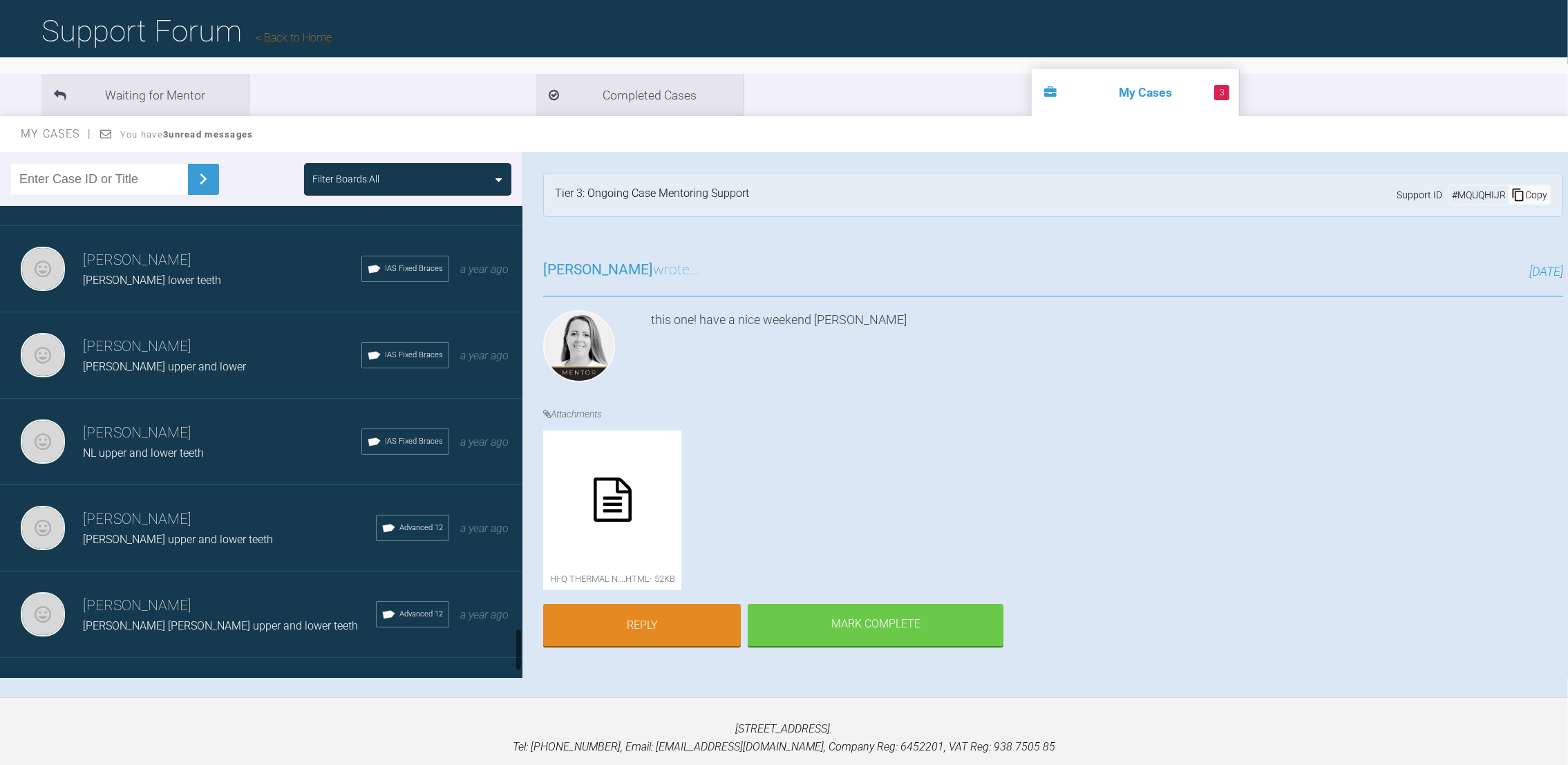
scroll to position [4693, 0]
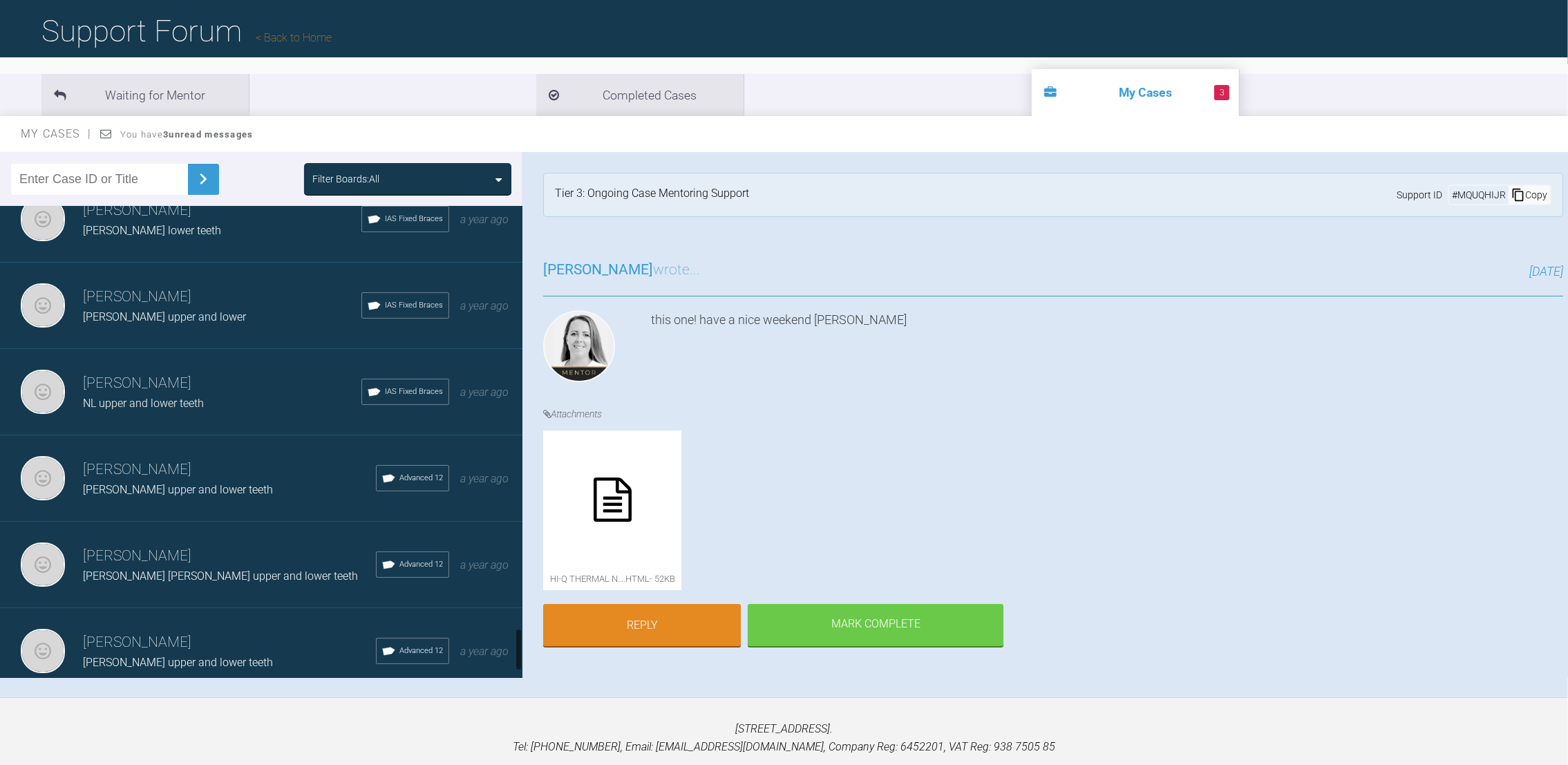
drag, startPoint x: 519, startPoint y: 398, endPoint x: 504, endPoint y: 645, distance: 247.5
click at [504, 645] on div "[PERSON_NAME] [PERSON_NAME] lower teeth IAS Fixed Braces 3 hours ago [PERSON_NA…" at bounding box center [261, 442] width 522 height 472
click at [349, 695] on div "Load more" at bounding box center [269, 716] width 539 height 42
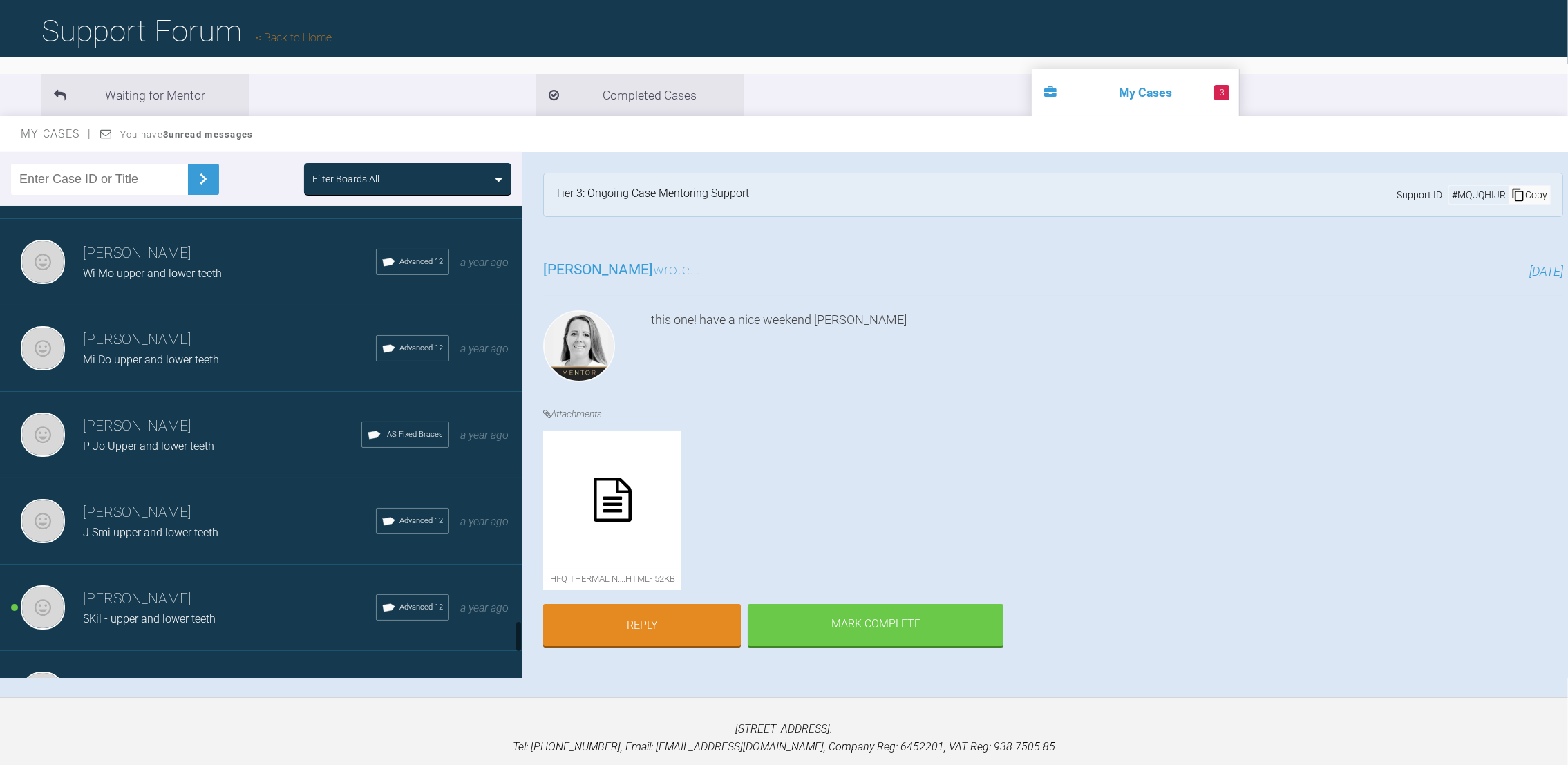
scroll to position [6063, 0]
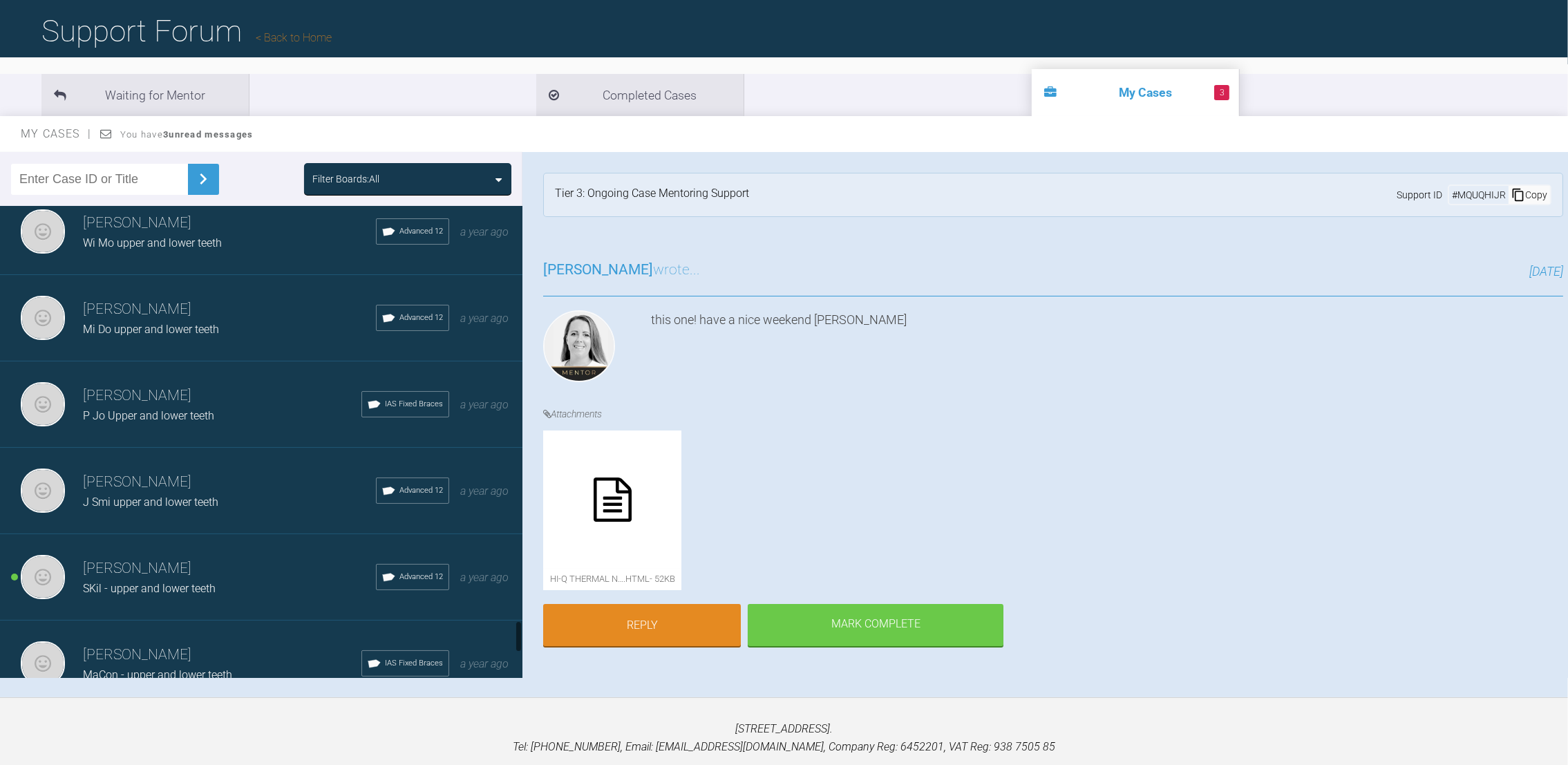
drag, startPoint x: 519, startPoint y: 540, endPoint x: 507, endPoint y: 634, distance: 94.8
click at [507, 634] on div "[PERSON_NAME] [PERSON_NAME] lower teeth IAS Fixed Braces 3 hours ago [PERSON_NA…" at bounding box center [261, 442] width 522 height 472
click at [232, 579] on div "SKil - upper and lower teeth" at bounding box center [229, 588] width 293 height 18
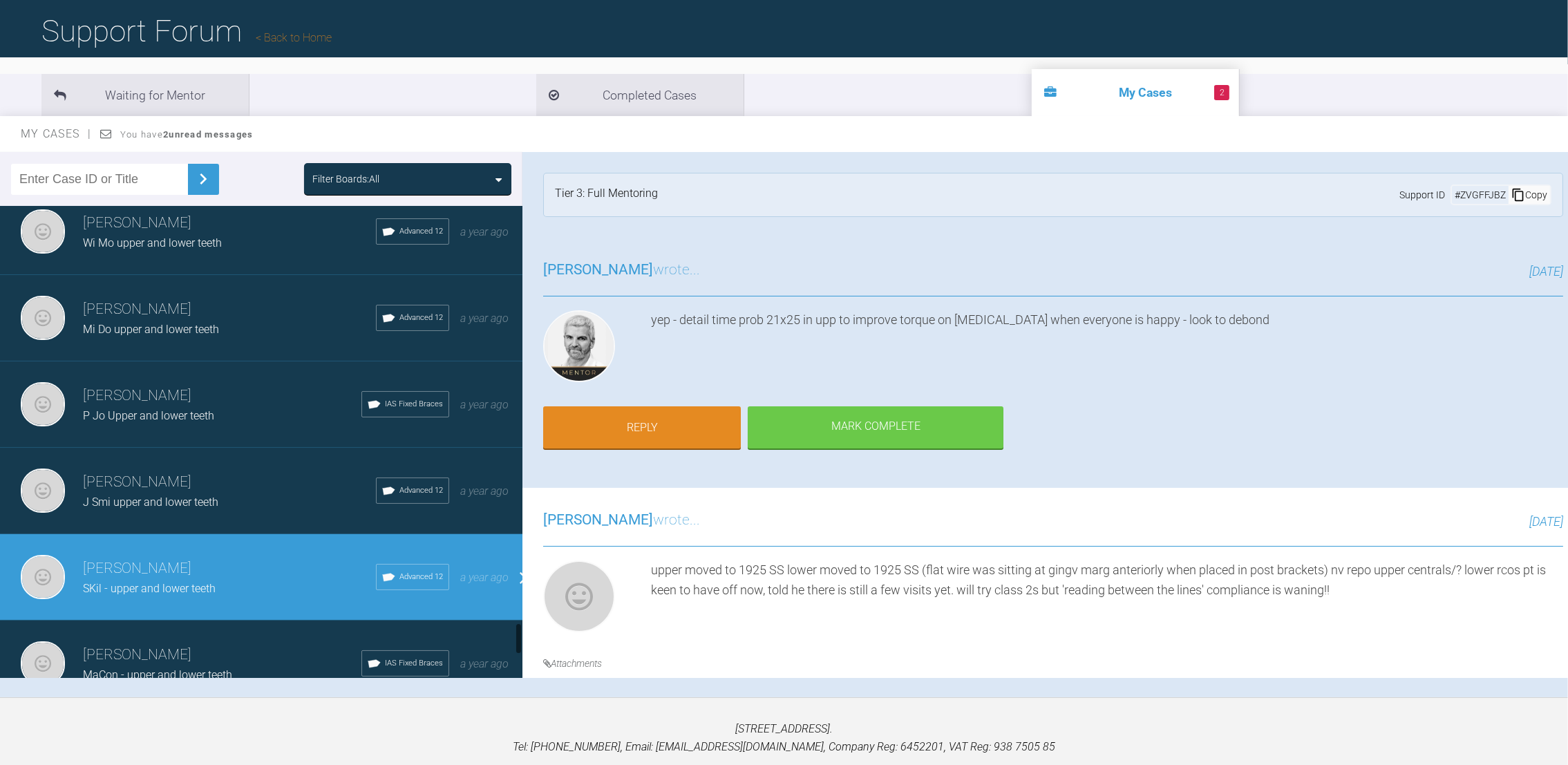
drag, startPoint x: 519, startPoint y: 567, endPoint x: 523, endPoint y: 465, distance: 102.1
click at [519, 596] on div at bounding box center [518, 442] width 7 height 472
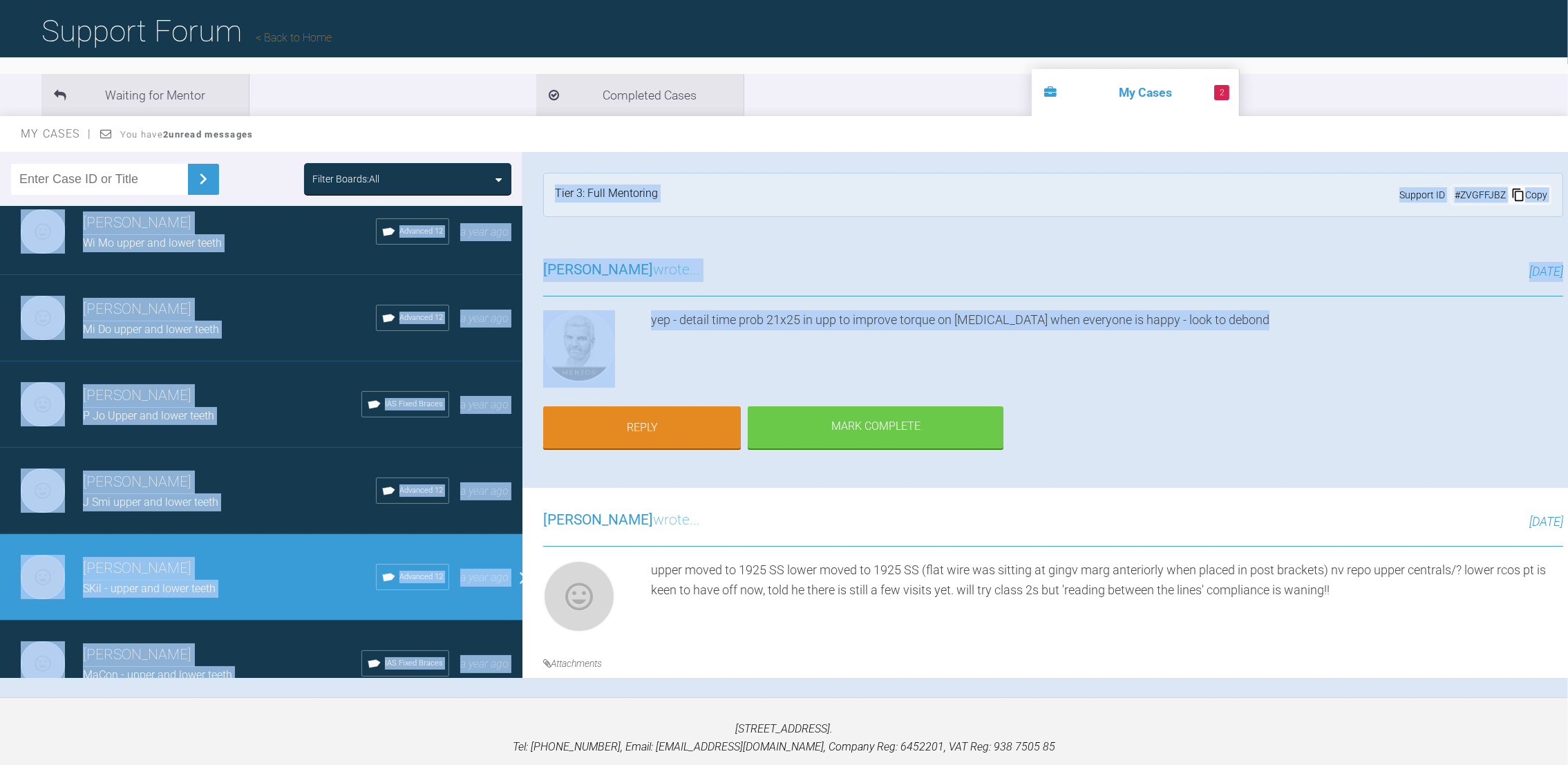
drag, startPoint x: 519, startPoint y: 416, endPoint x: 523, endPoint y: 451, distance: 35.2
click at [523, 451] on div "Filter Boards: All [PERSON_NAME] [PERSON_NAME] lower teeth IAS Fixed Braces 3 h…" at bounding box center [784, 425] width 1568 height 545
click at [286, 470] on h3 "[PERSON_NAME]" at bounding box center [229, 481] width 293 height 23
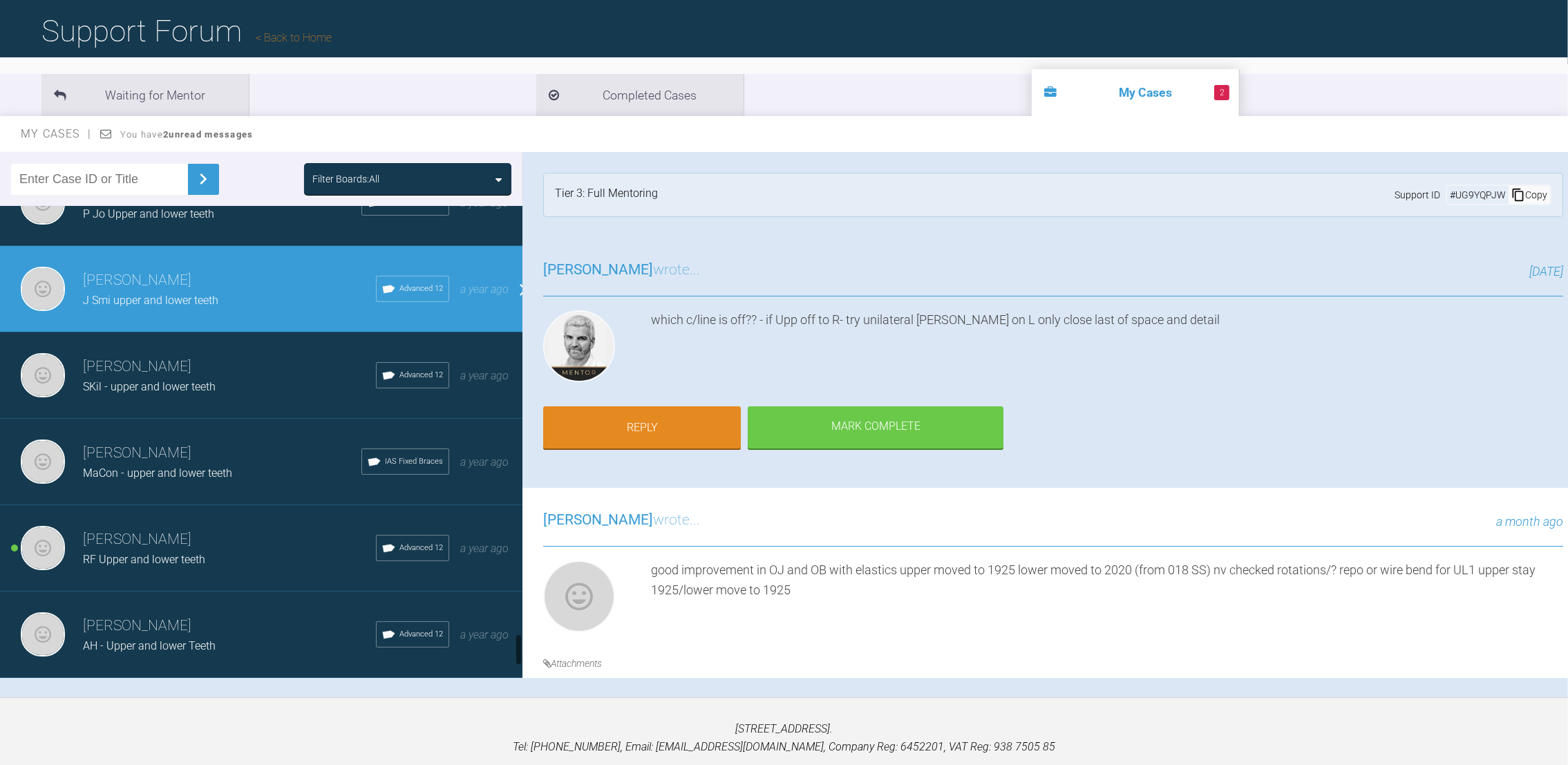
scroll to position [6305, 0]
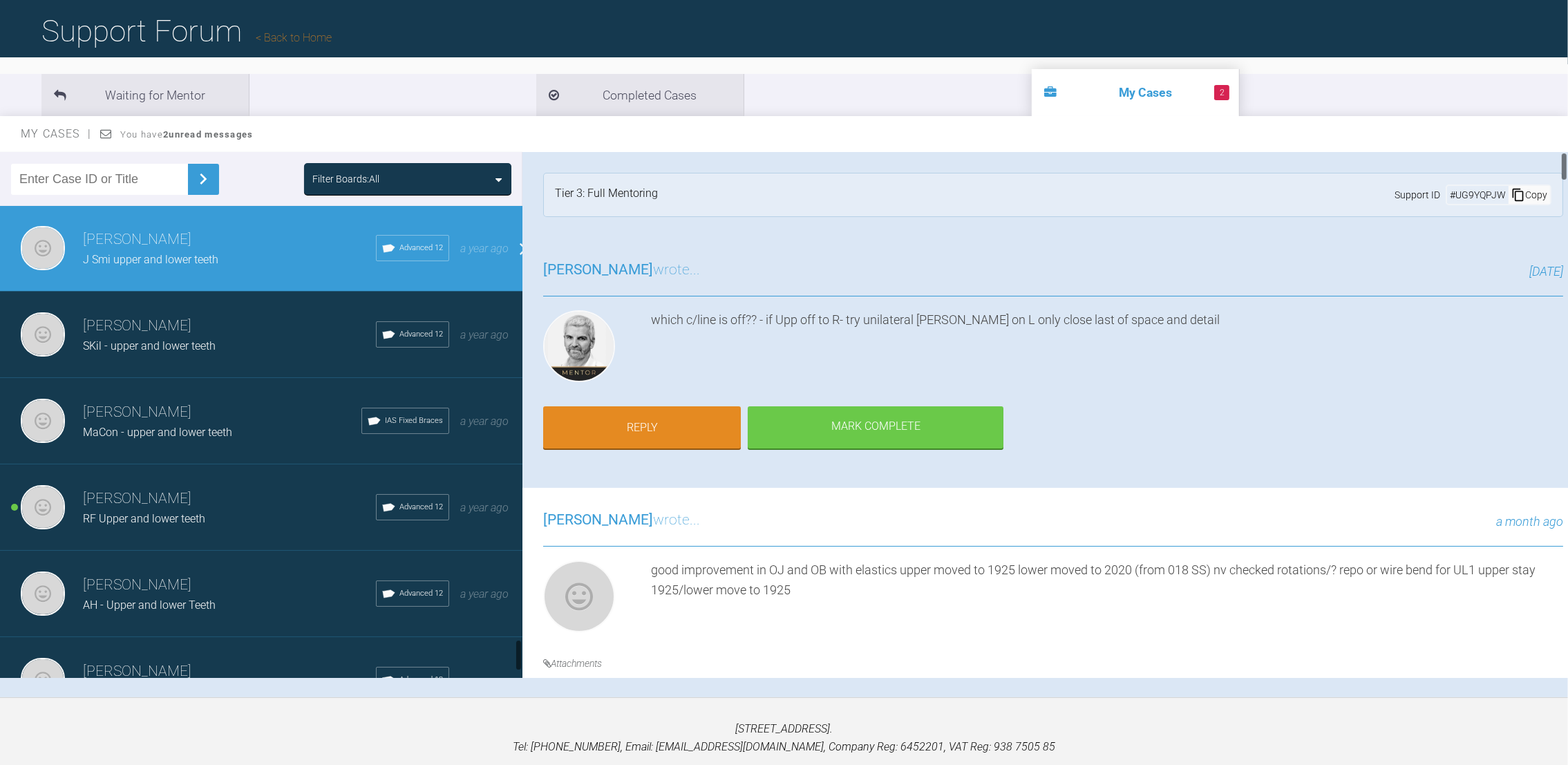
drag, startPoint x: 517, startPoint y: 634, endPoint x: 523, endPoint y: 650, distance: 17.1
click at [523, 650] on div "Filter Boards: All [PERSON_NAME] [PERSON_NAME] lower teeth IAS Fixed Braces 3 h…" at bounding box center [784, 425] width 1568 height 545
click at [206, 487] on h3 "[PERSON_NAME]" at bounding box center [229, 498] width 293 height 23
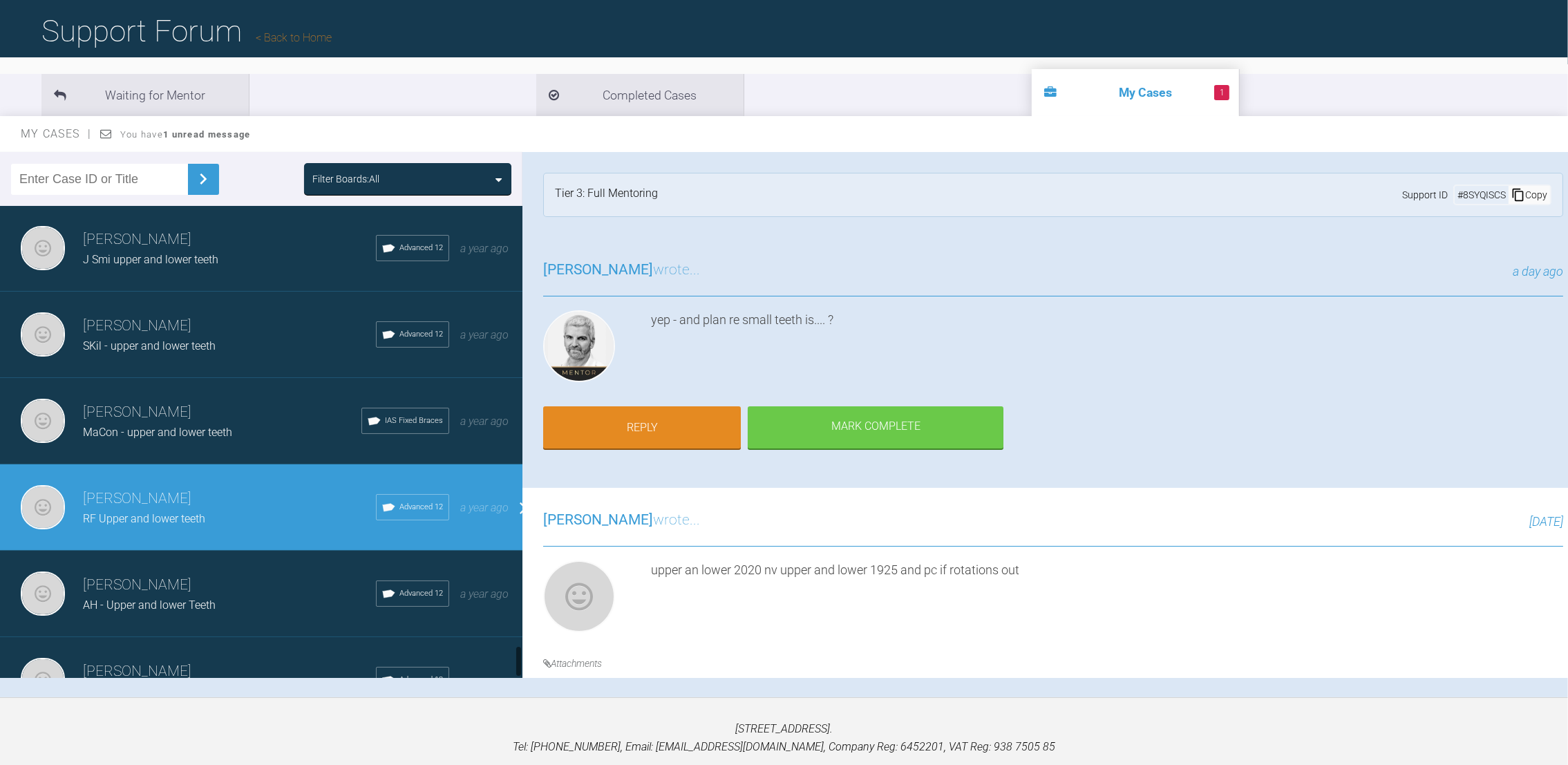
scroll to position [6401, 0]
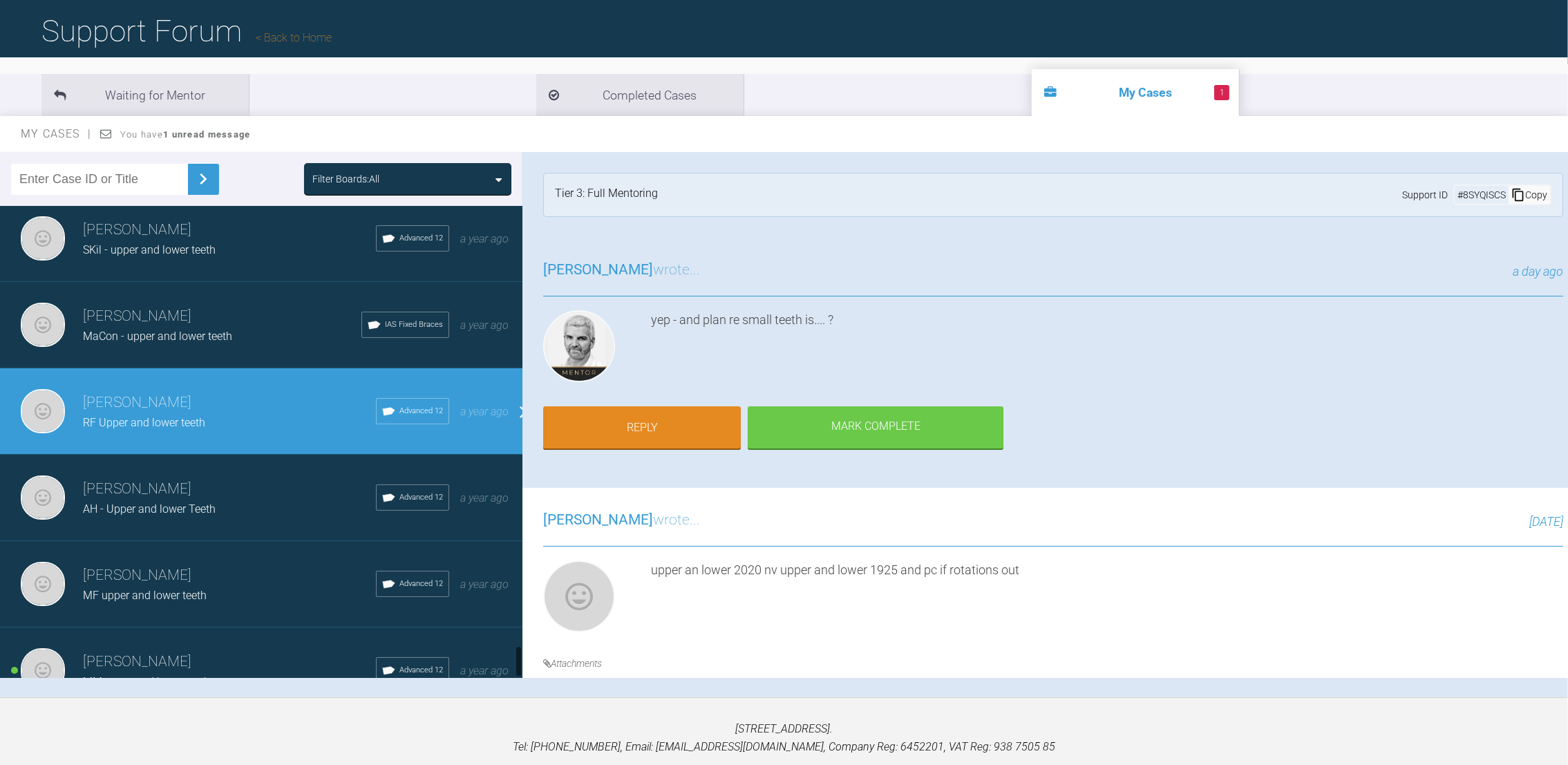
drag, startPoint x: 519, startPoint y: 648, endPoint x: 523, endPoint y: 661, distance: 13.6
click at [523, 661] on div "Filter Boards: All [PERSON_NAME] [PERSON_NAME] lower teeth IAS Fixed Braces 3 h…" at bounding box center [784, 425] width 1568 height 545
click at [277, 650] on h3 "[PERSON_NAME]" at bounding box center [229, 662] width 293 height 23
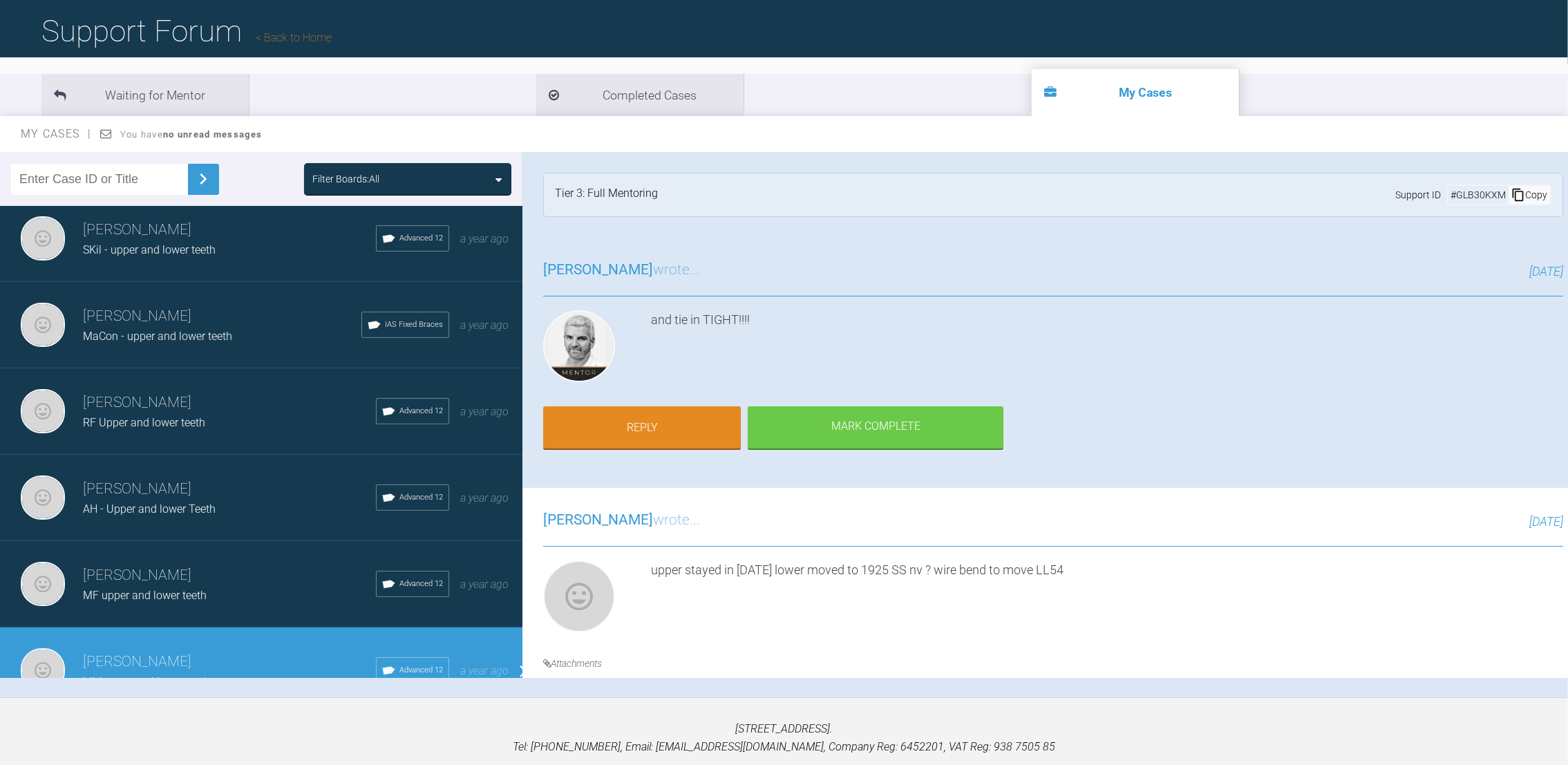
click at [371, 713] on div "Load more" at bounding box center [269, 735] width 539 height 42
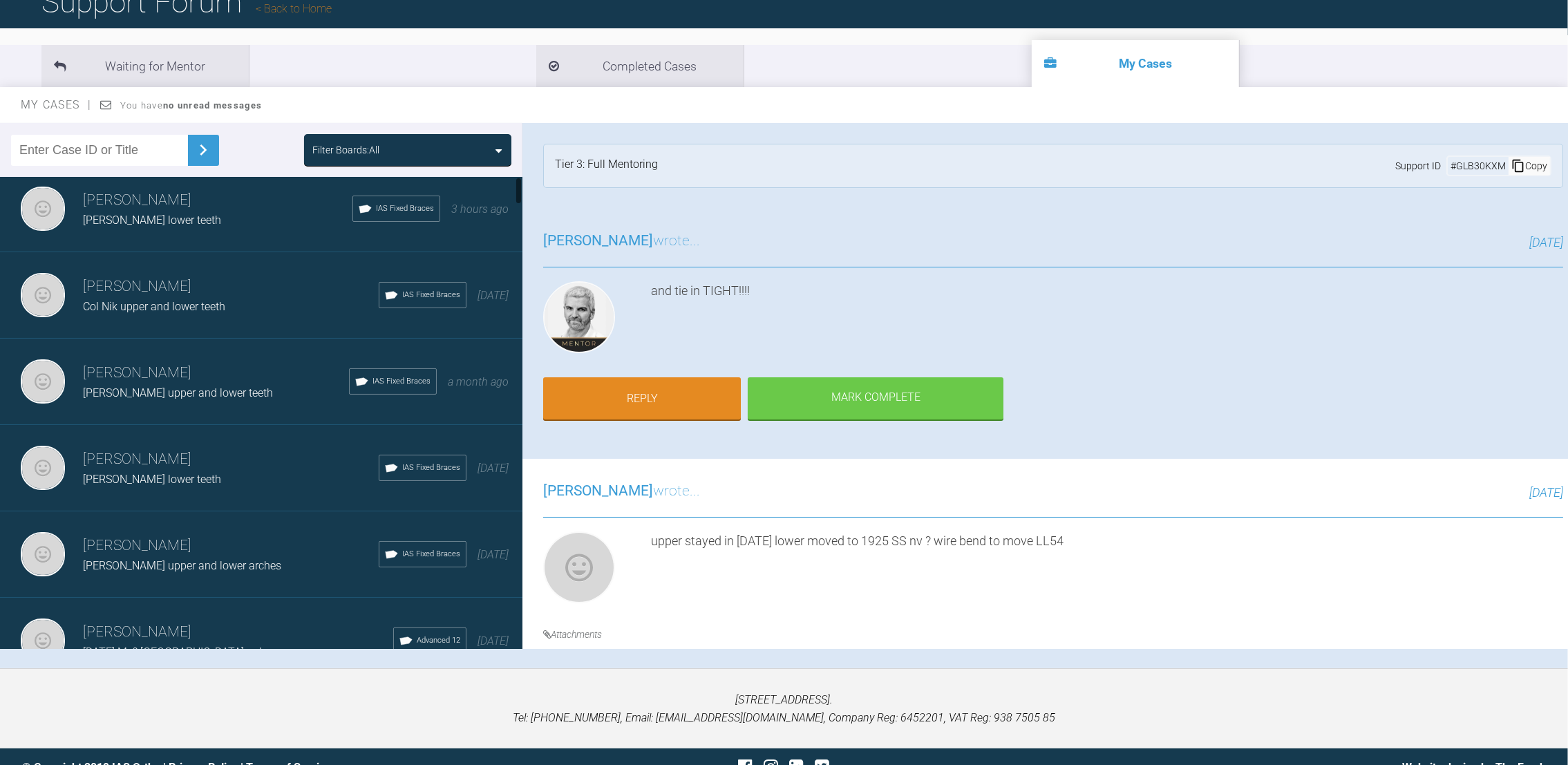
scroll to position [0, 0]
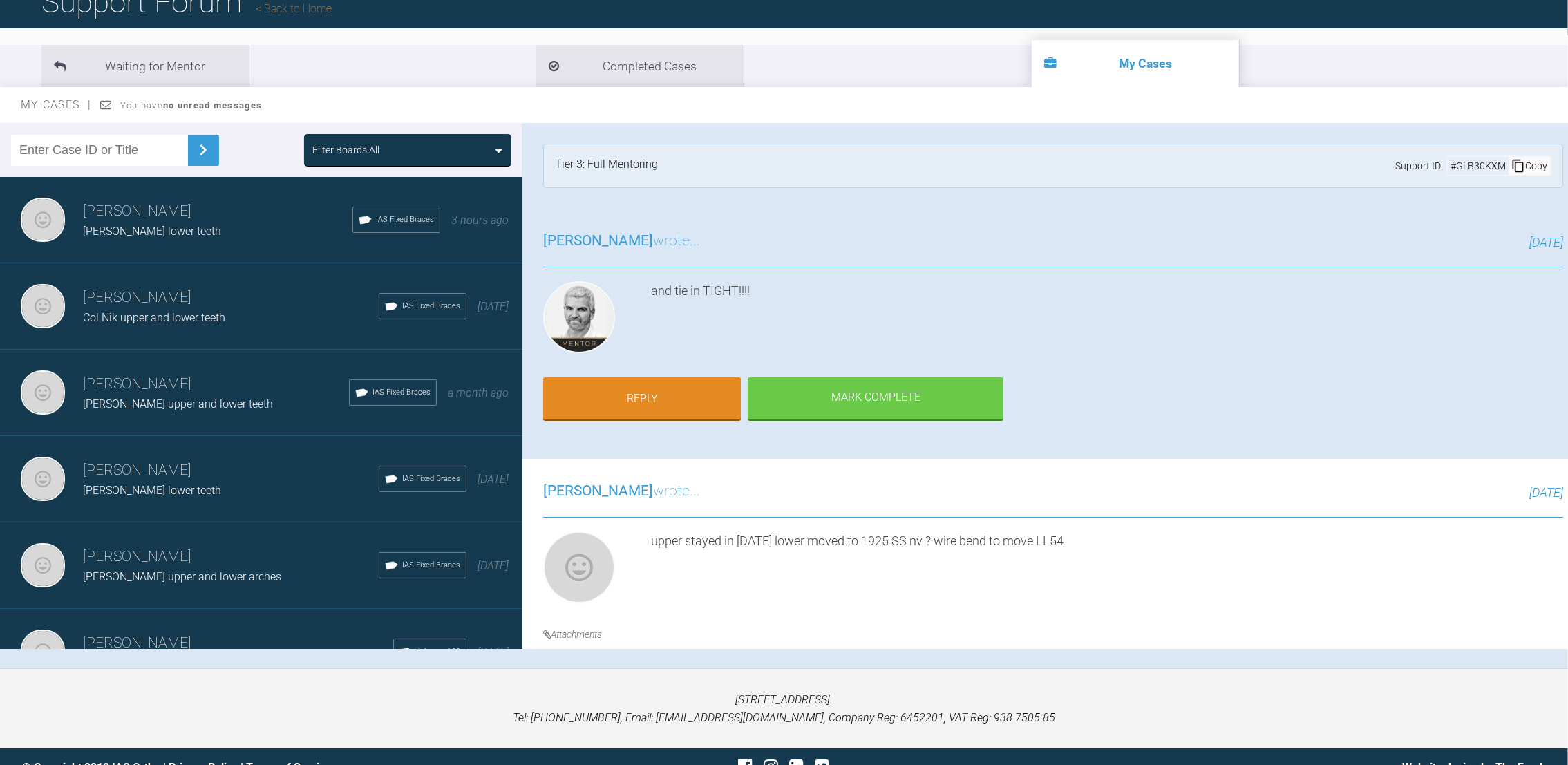
drag, startPoint x: 517, startPoint y: 558, endPoint x: 480, endPoint y: 174, distance: 385.8
click at [480, 174] on div "Filter Boards: All [PERSON_NAME] [PERSON_NAME] lower teeth IAS Fixed Braces 3 h…" at bounding box center [261, 385] width 522 height 526
drag, startPoint x: 1564, startPoint y: 132, endPoint x: 1562, endPoint y: 122, distance: 10.2
click at [1562, 123] on div at bounding box center [1563, 133] width 5 height 21
